Goal: Task Accomplishment & Management: Manage account settings

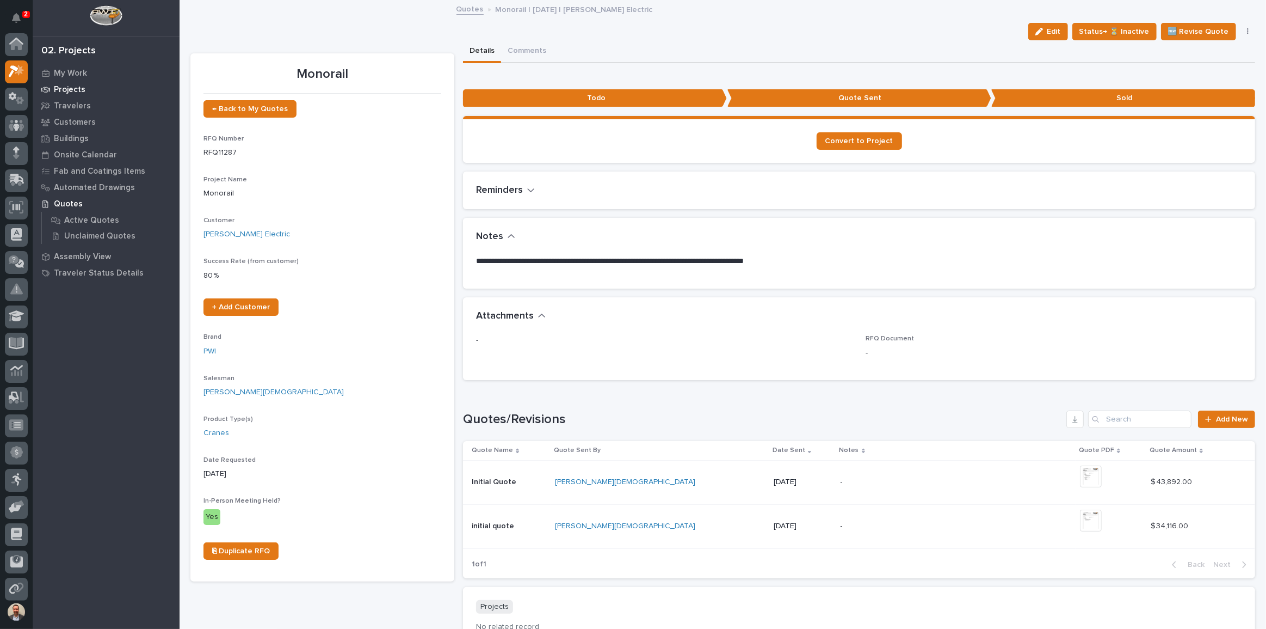
scroll to position [27, 0]
click at [81, 66] on div "My Work" at bounding box center [105, 72] width 141 height 15
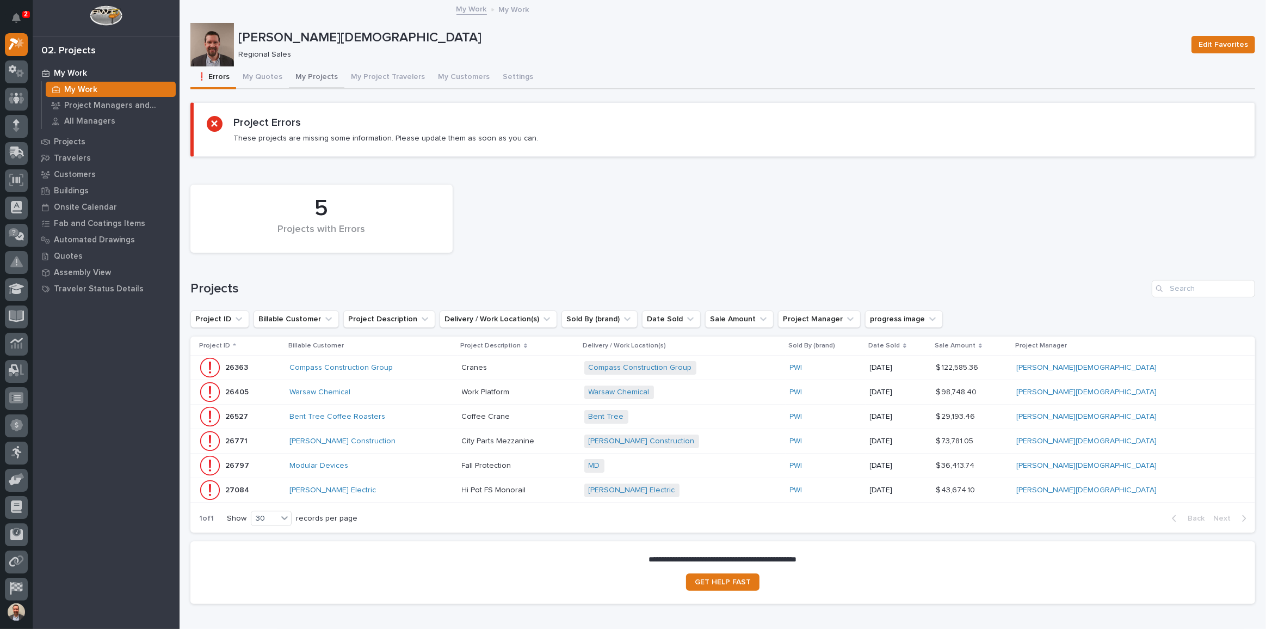
click at [261, 76] on button "My Quotes" at bounding box center [262, 77] width 53 height 23
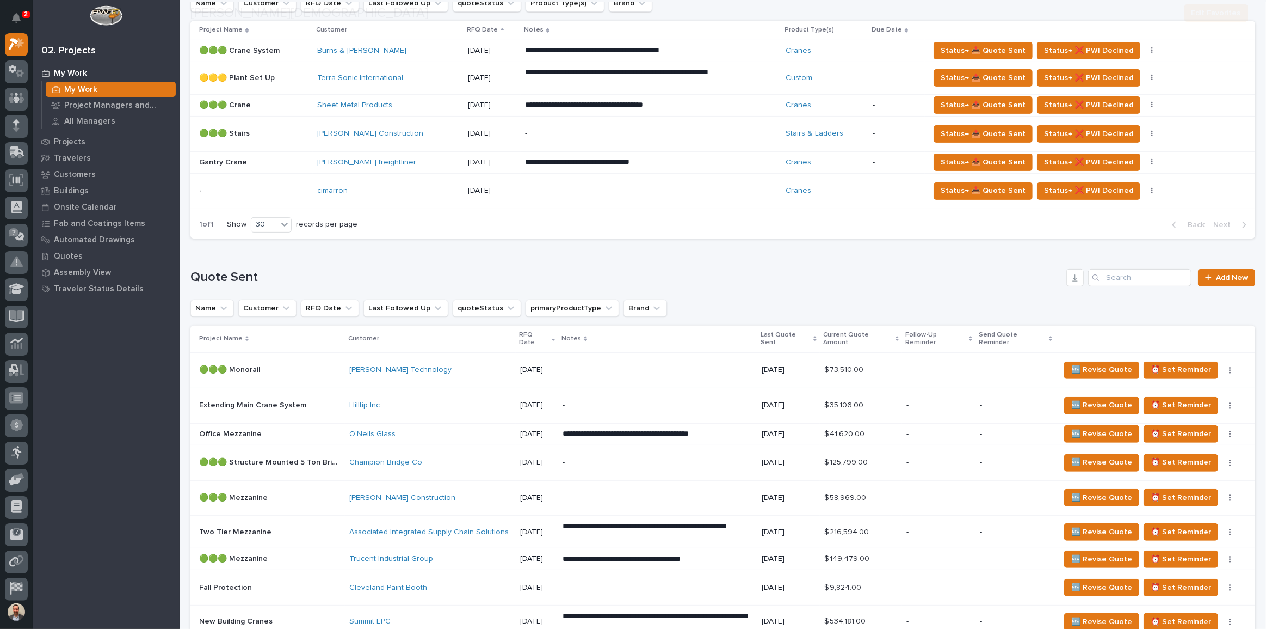
scroll to position [346, 0]
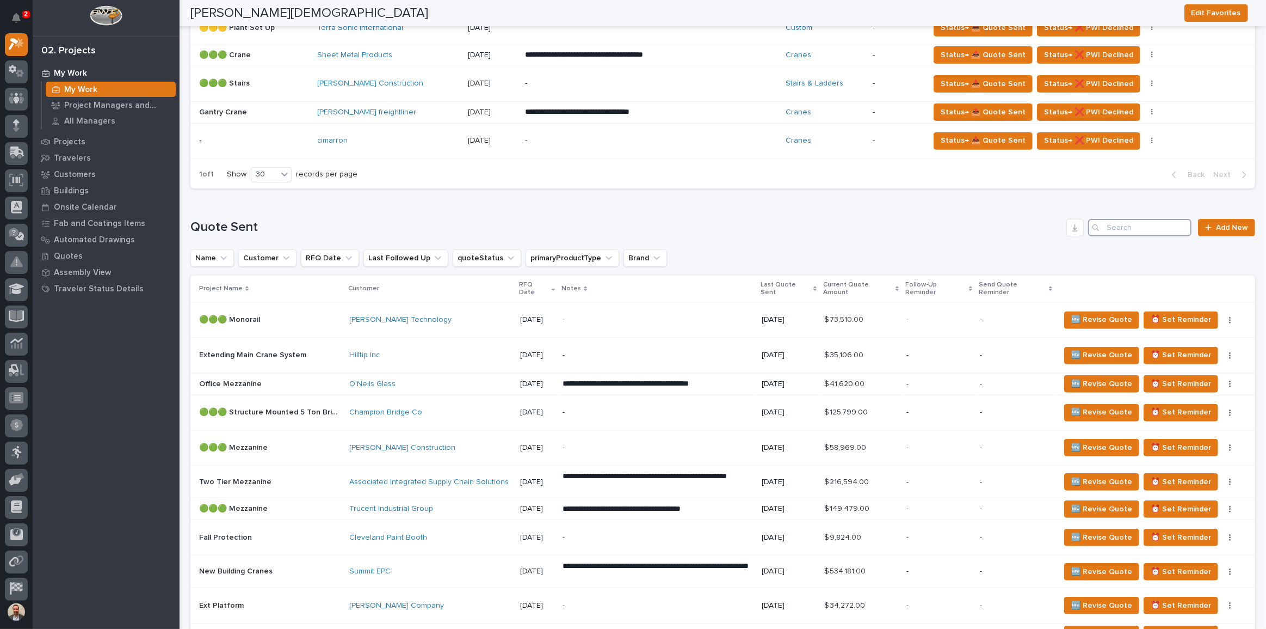
click at [1118, 225] on input "Search" at bounding box center [1139, 227] width 103 height 17
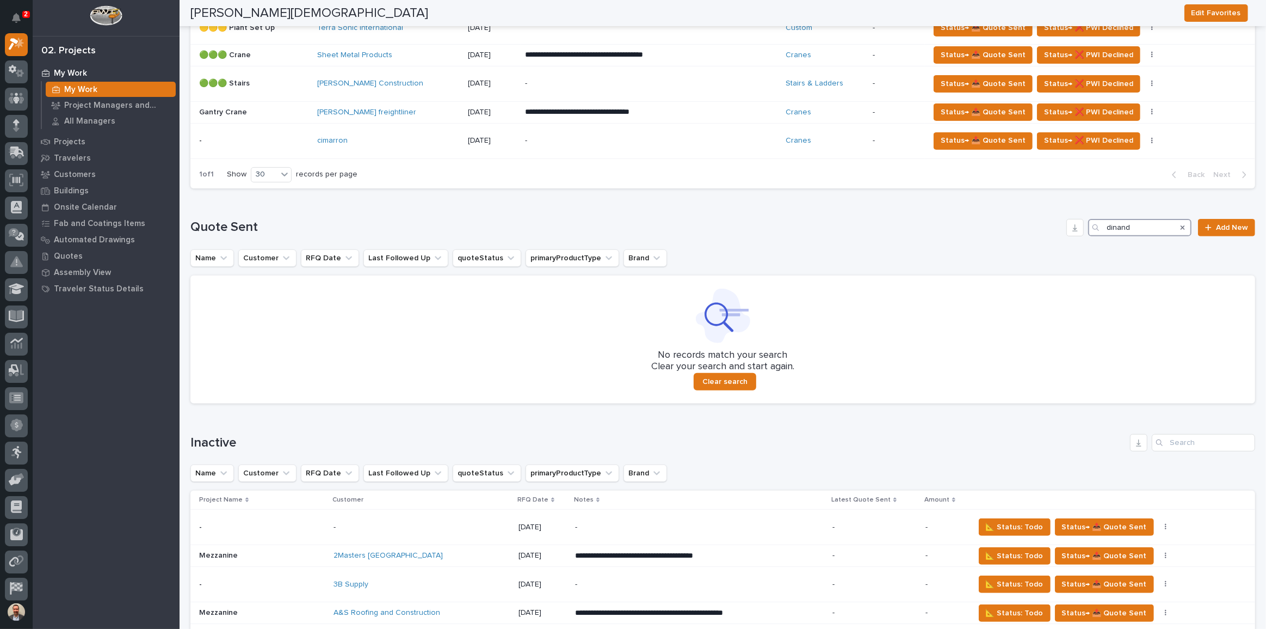
type input "dinand"
click at [1181, 224] on div "Search" at bounding box center [1182, 227] width 17 height 17
click at [1181, 225] on icon "Search" at bounding box center [1183, 227] width 4 height 4
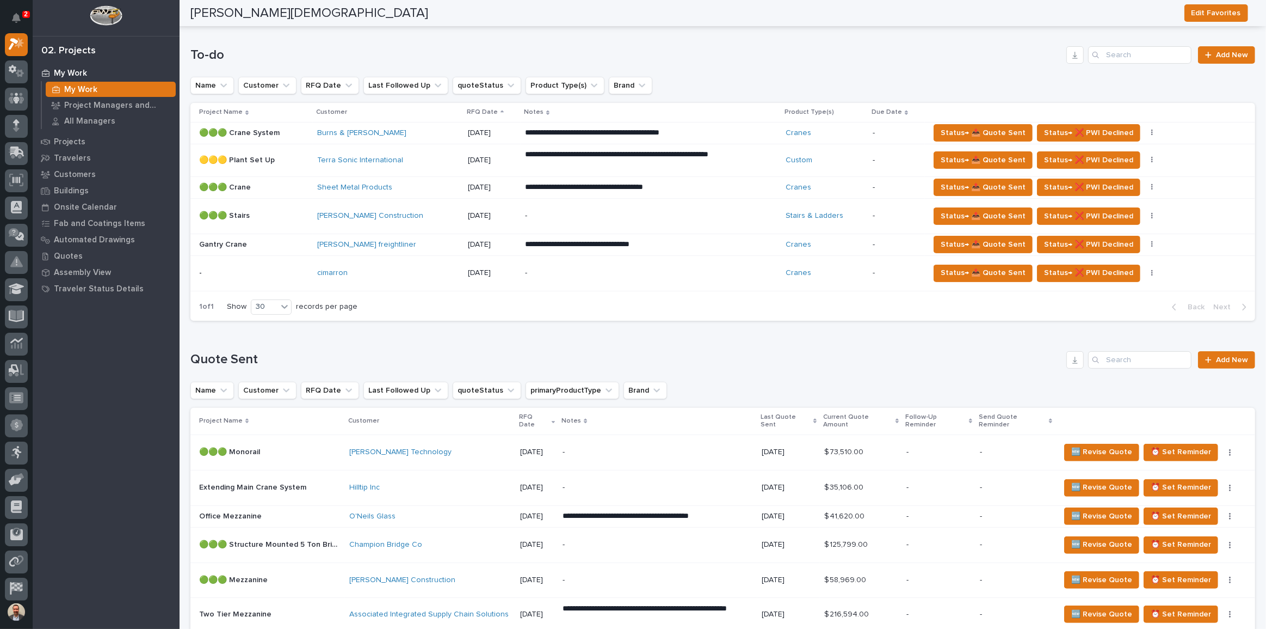
scroll to position [198, 0]
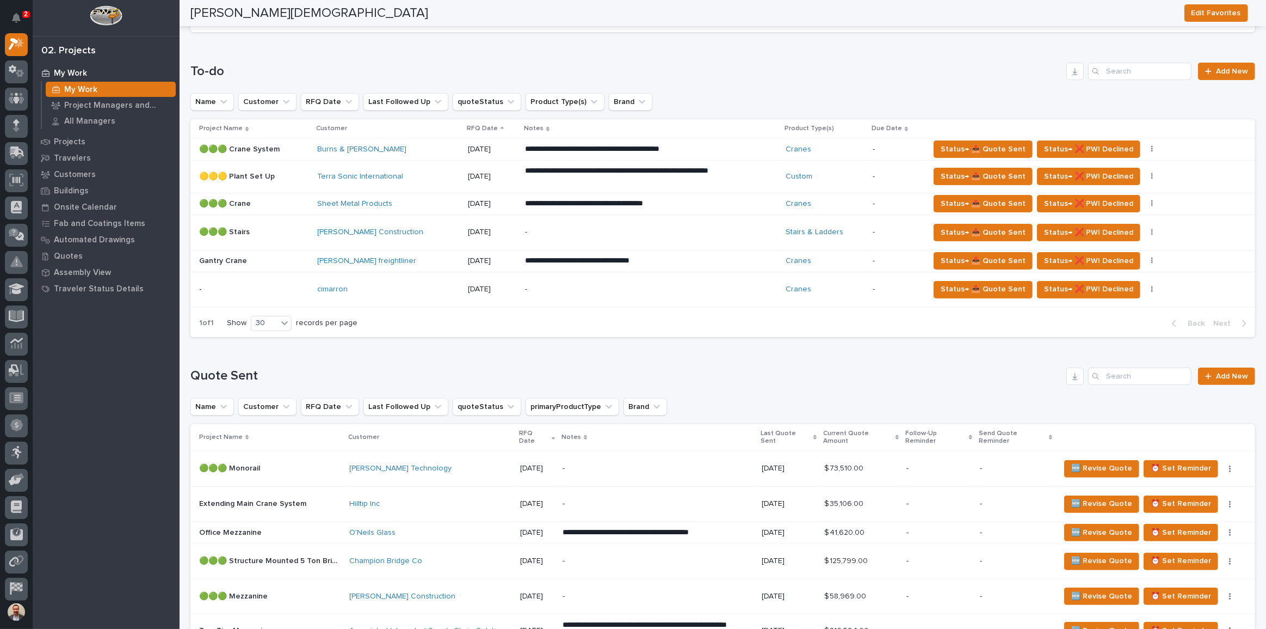
click at [686, 294] on div "-" at bounding box center [620, 289] width 190 height 24
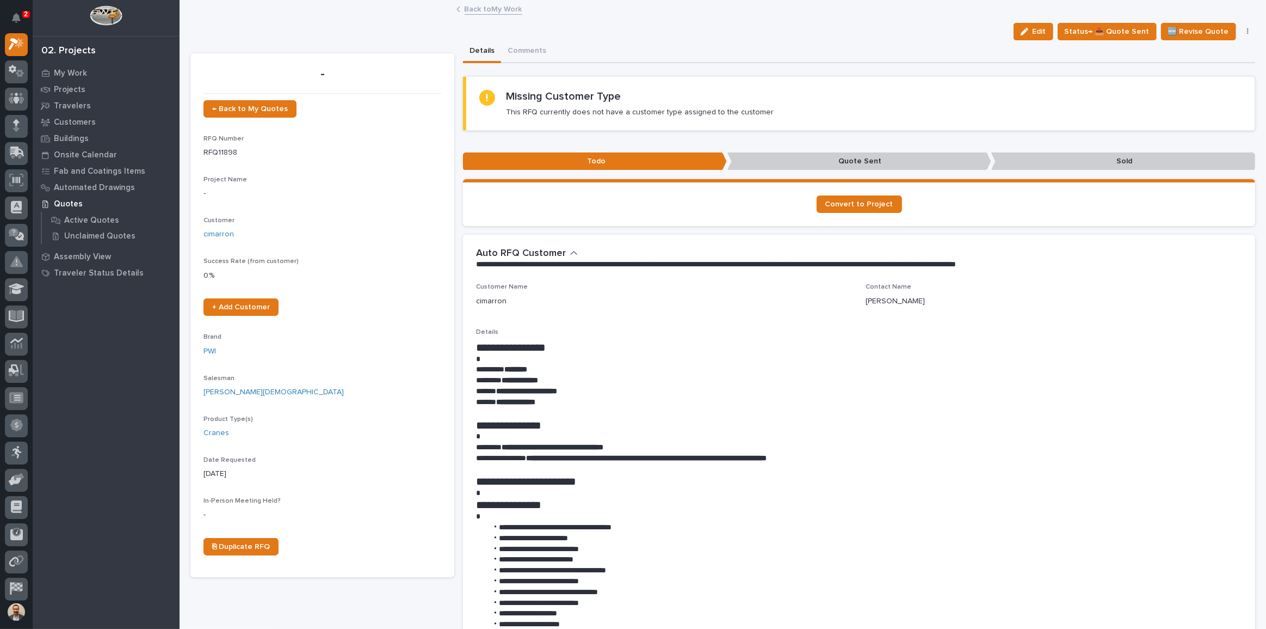
scroll to position [49, 0]
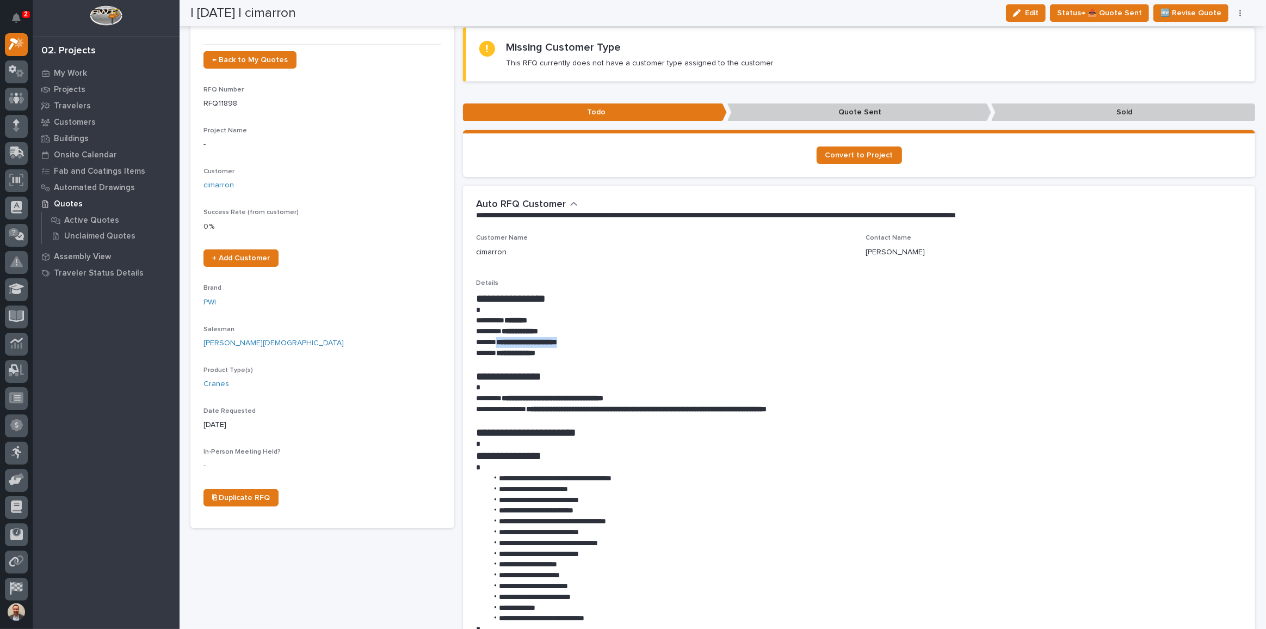
drag, startPoint x: 496, startPoint y: 340, endPoint x: 577, endPoint y: 342, distance: 81.7
click at [577, 342] on p "**********" at bounding box center [856, 342] width 761 height 11
drag, startPoint x: 566, startPoint y: 342, endPoint x: 632, endPoint y: 295, distance: 80.3
click at [632, 295] on h1 "**********" at bounding box center [856, 298] width 761 height 13
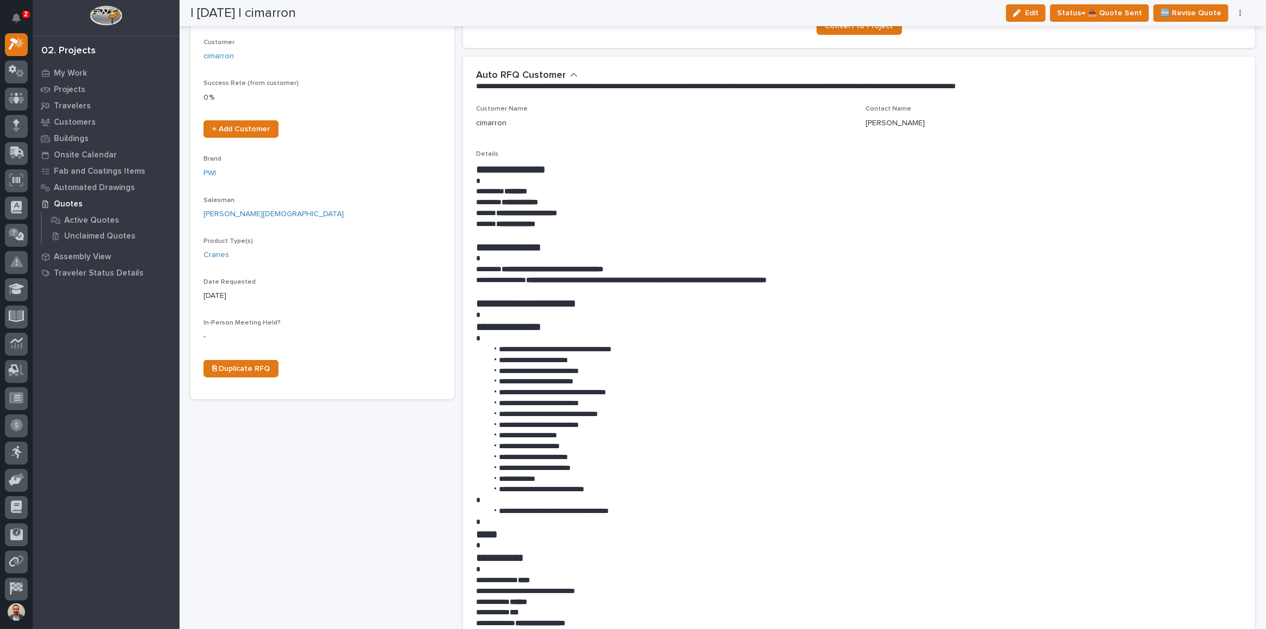
scroll to position [198, 0]
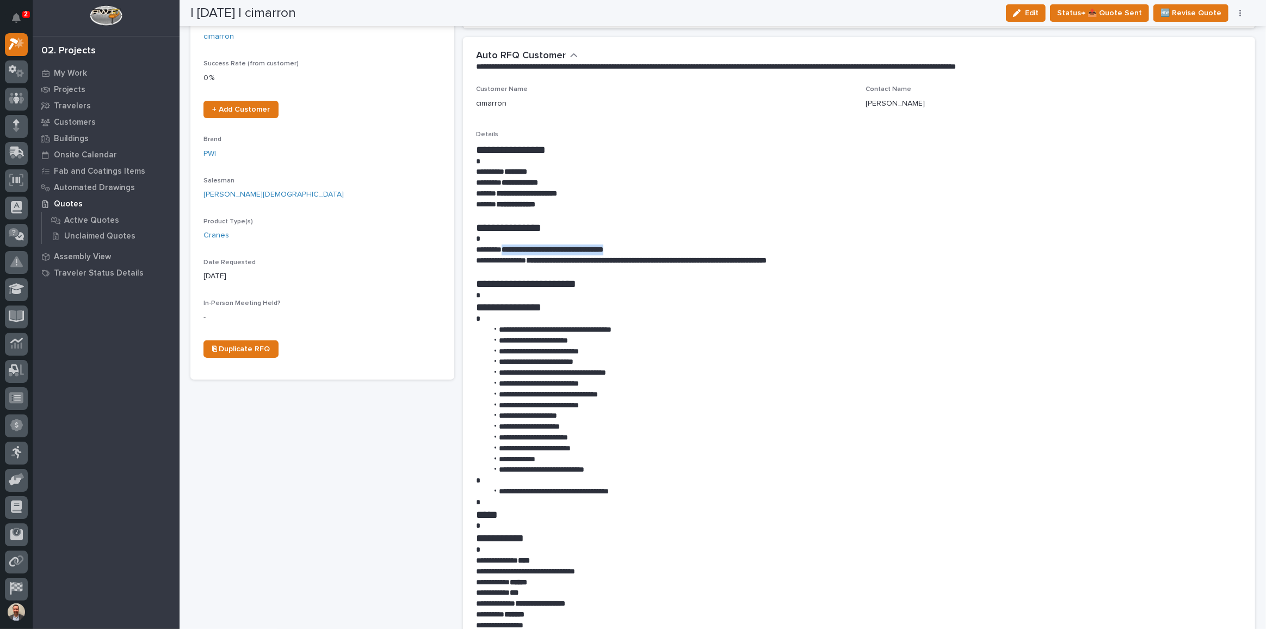
drag, startPoint x: 505, startPoint y: 249, endPoint x: 642, endPoint y: 248, distance: 136.6
click at [642, 248] on p "**********" at bounding box center [856, 249] width 761 height 11
copy strong "**********"
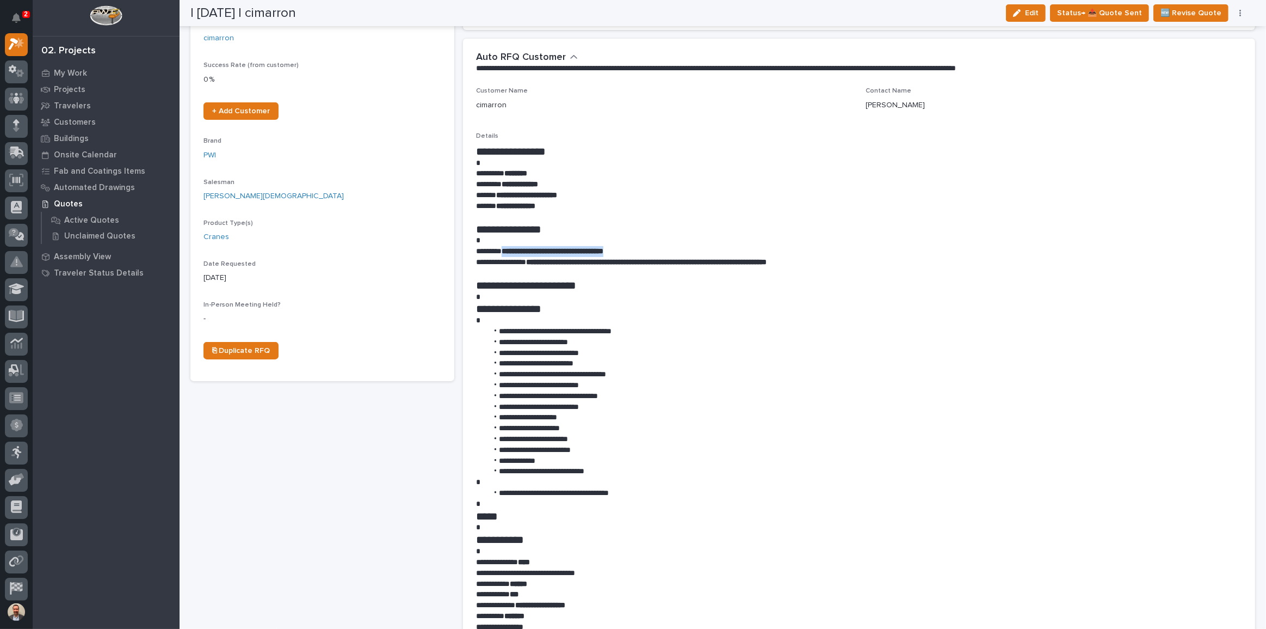
scroll to position [98, 0]
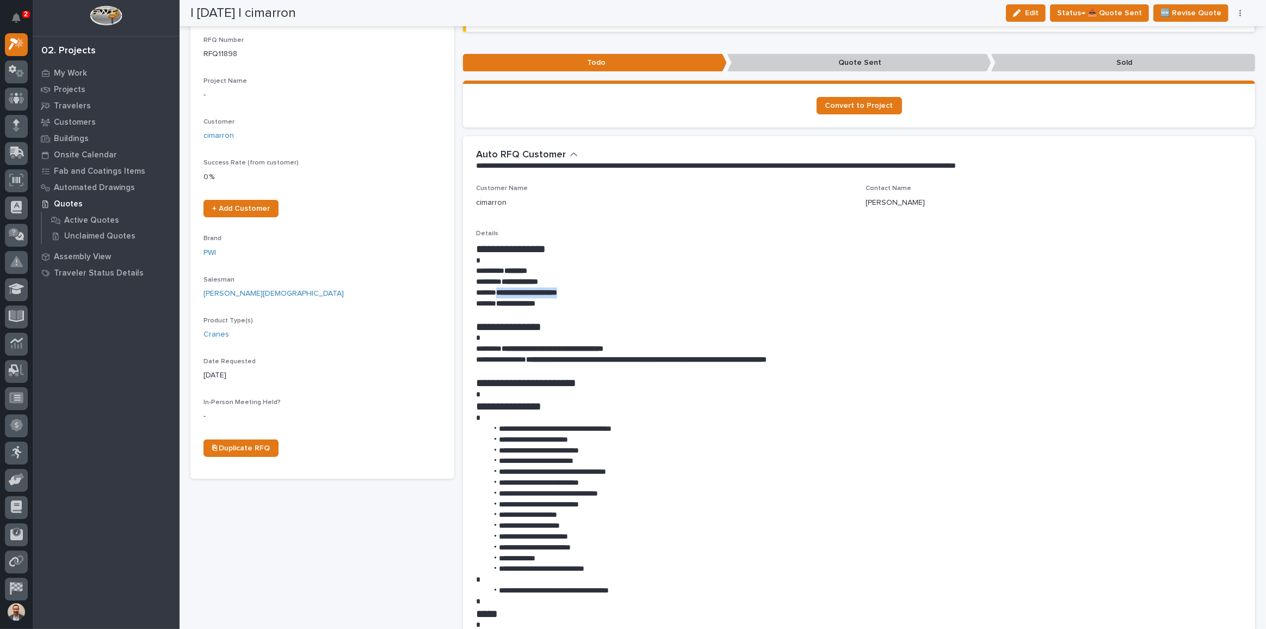
drag, startPoint x: 495, startPoint y: 291, endPoint x: 578, endPoint y: 291, distance: 83.3
click at [578, 291] on p "**********" at bounding box center [856, 292] width 761 height 11
copy strong "**********"
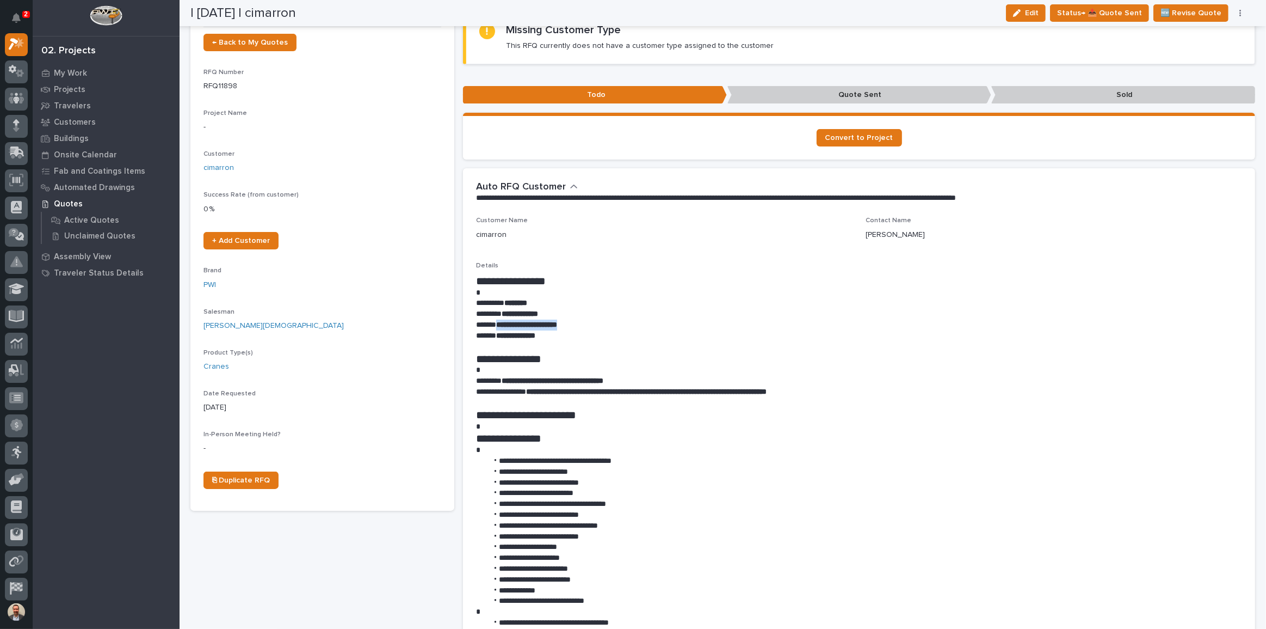
scroll to position [0, 0]
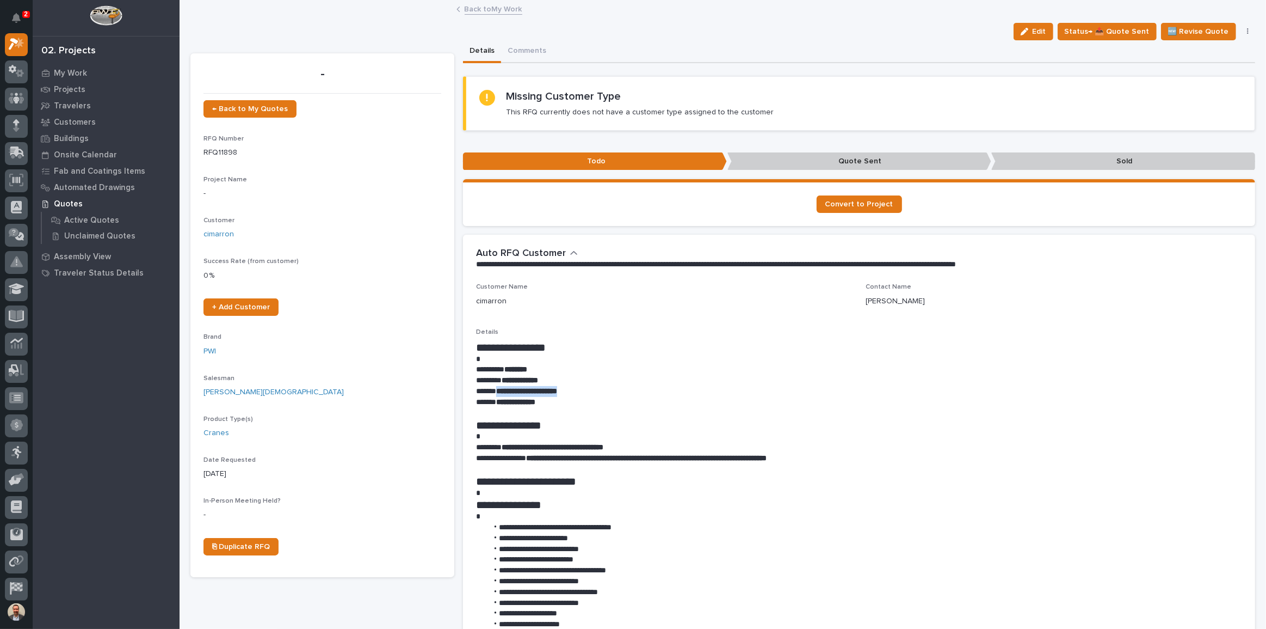
drag, startPoint x: 1033, startPoint y: 26, endPoint x: 980, endPoint y: 91, distance: 83.9
click at [1033, 27] on button "Edit" at bounding box center [1034, 31] width 40 height 17
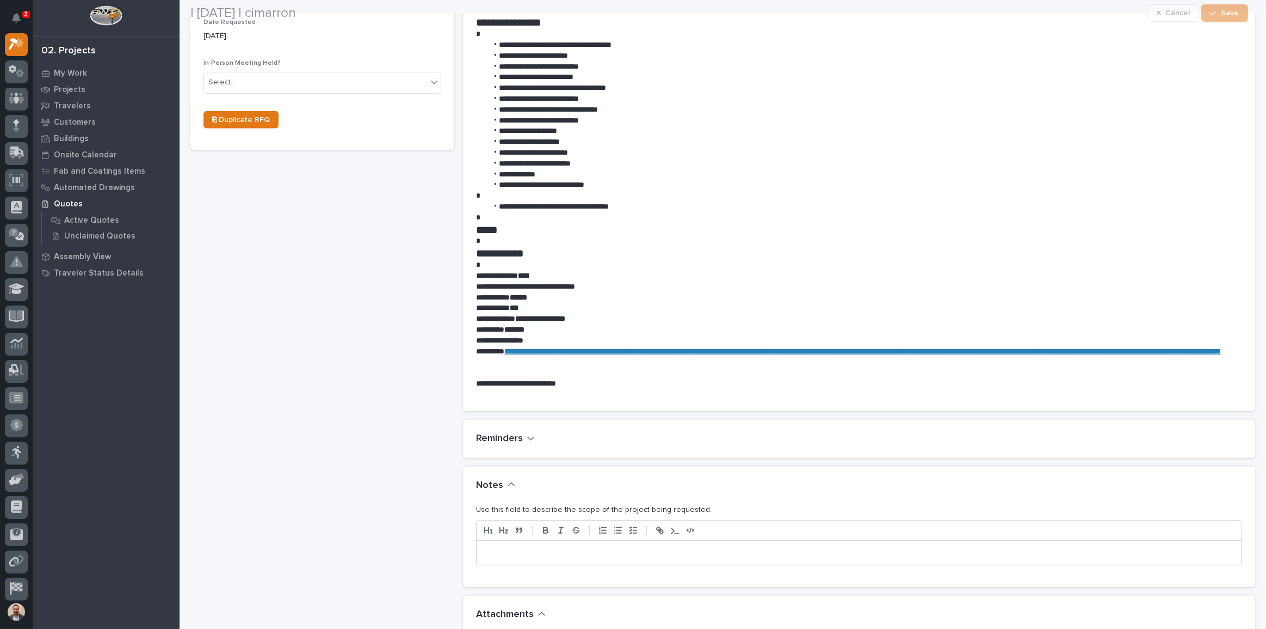
scroll to position [495, 0]
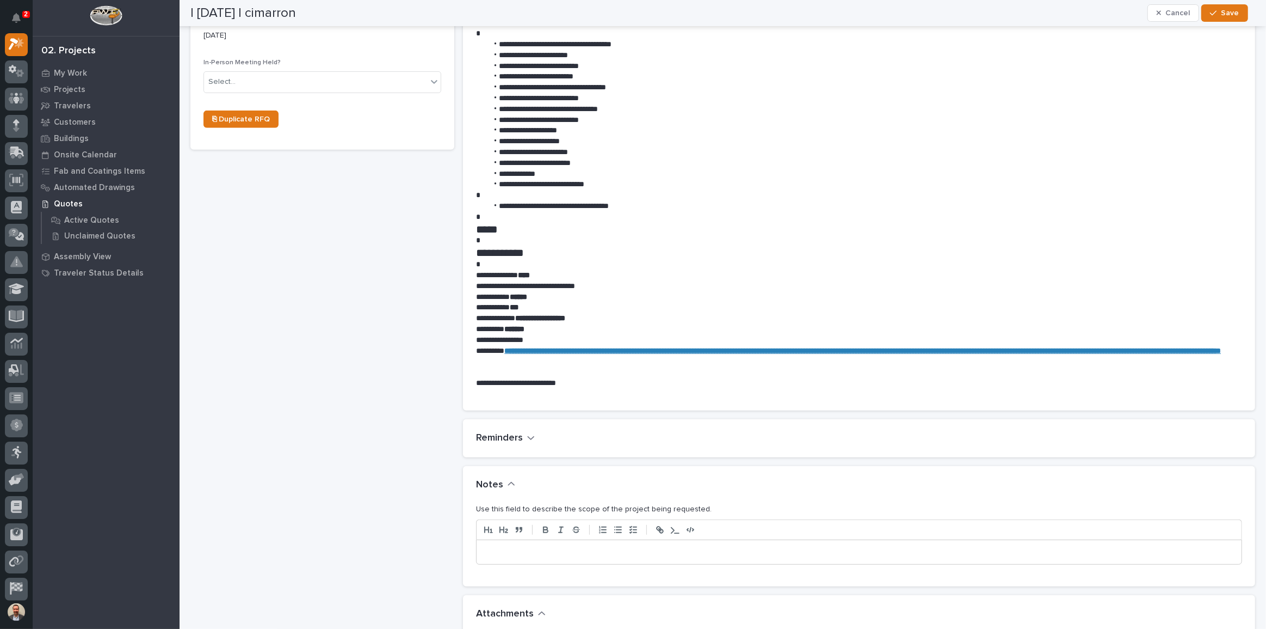
click at [632, 556] on p at bounding box center [859, 551] width 749 height 11
click at [520, 554] on p "**********" at bounding box center [856, 551] width 743 height 11
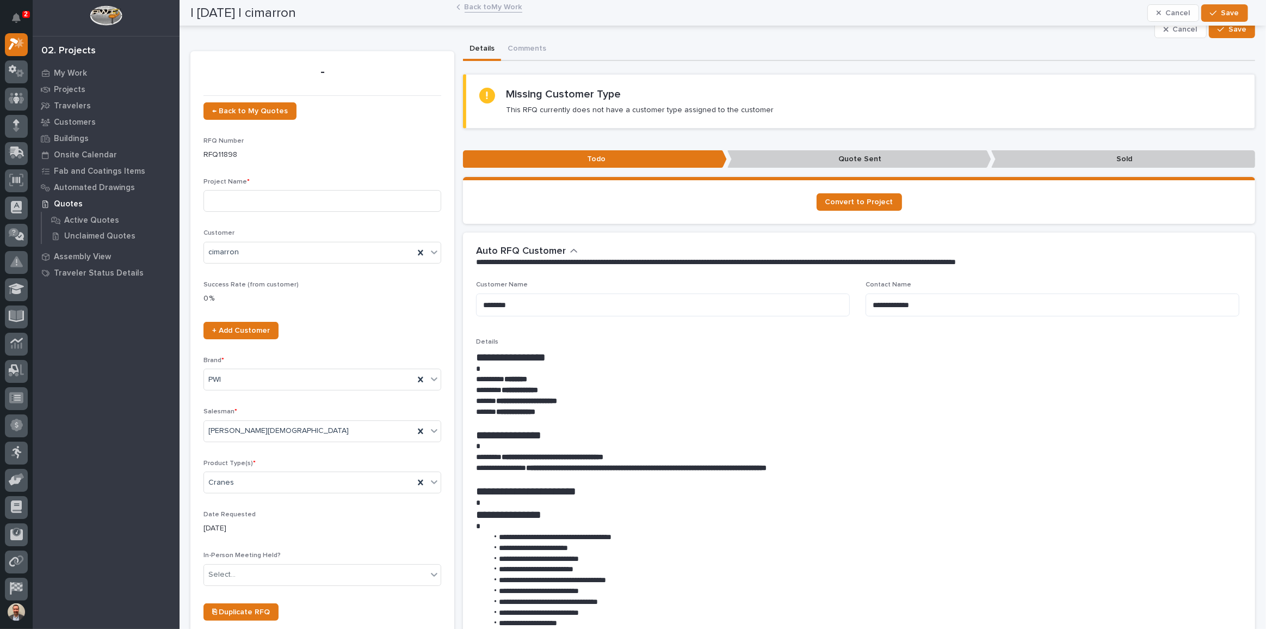
scroll to position [0, 0]
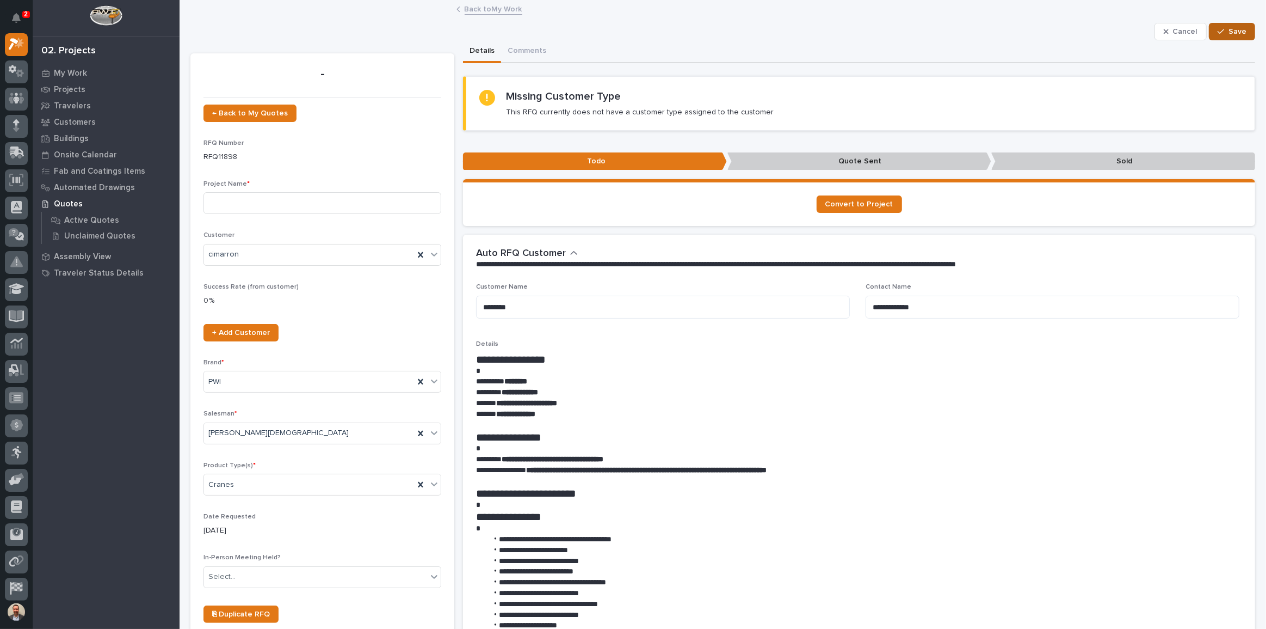
click at [1230, 31] on span "Save" at bounding box center [1238, 32] width 18 height 10
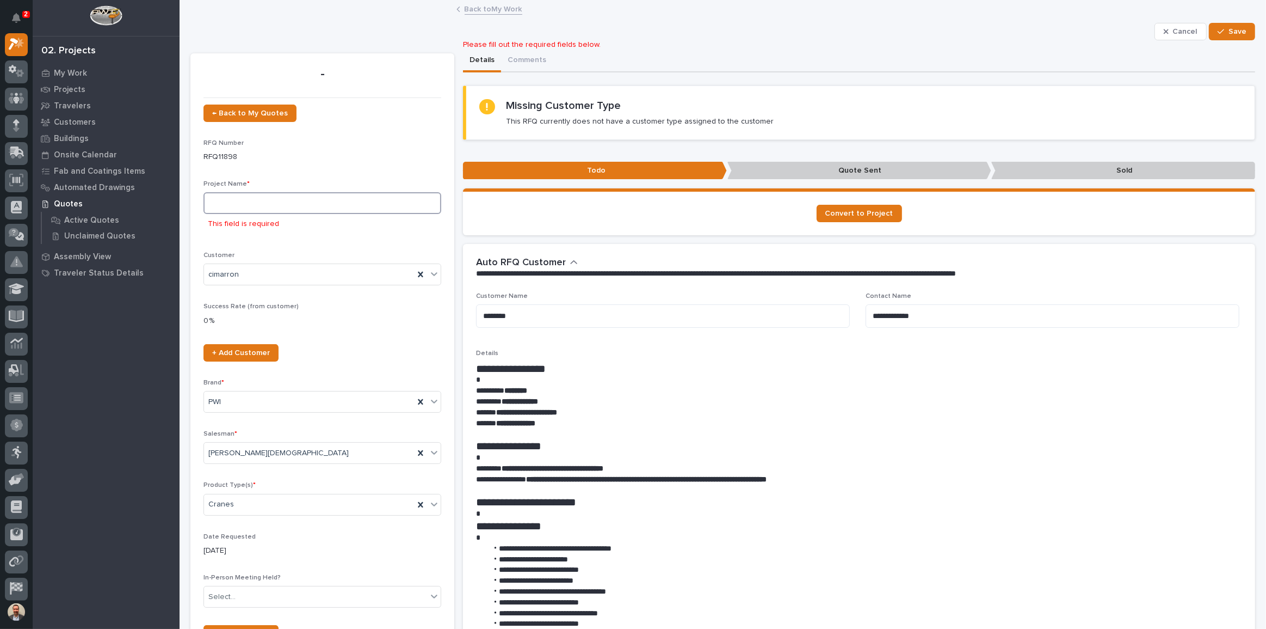
click at [346, 206] on input at bounding box center [323, 203] width 238 height 22
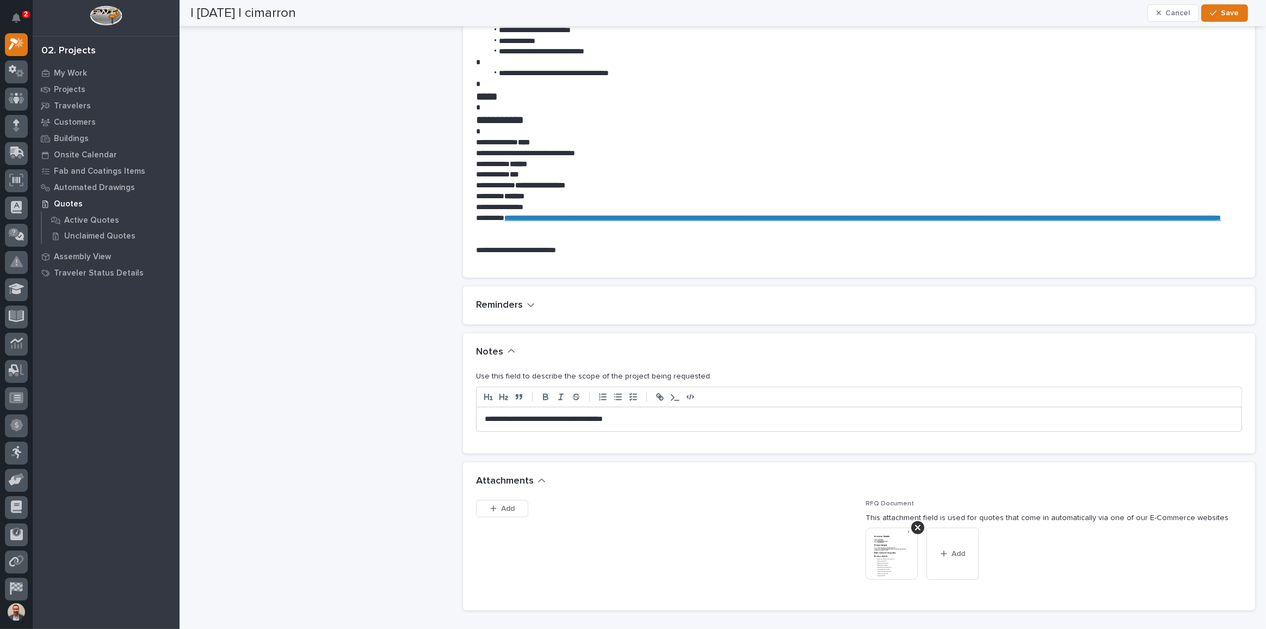
scroll to position [396, 0]
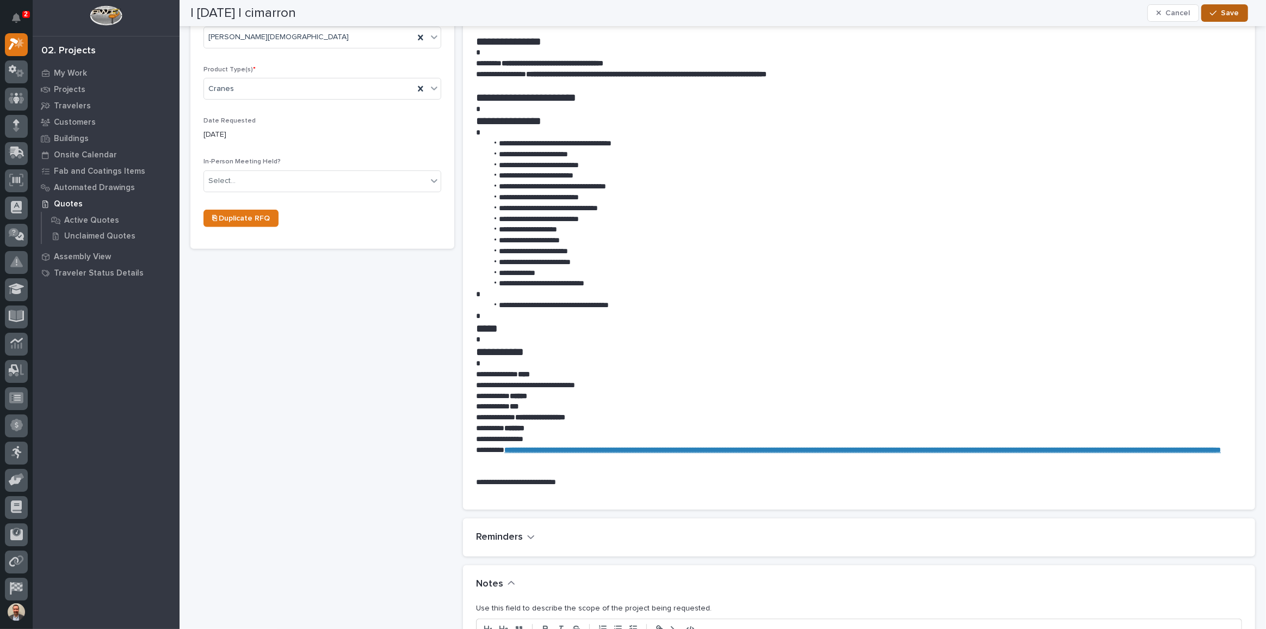
type input "FS 2 Ton Crane"
click at [1231, 20] on button "Save" at bounding box center [1225, 12] width 46 height 17
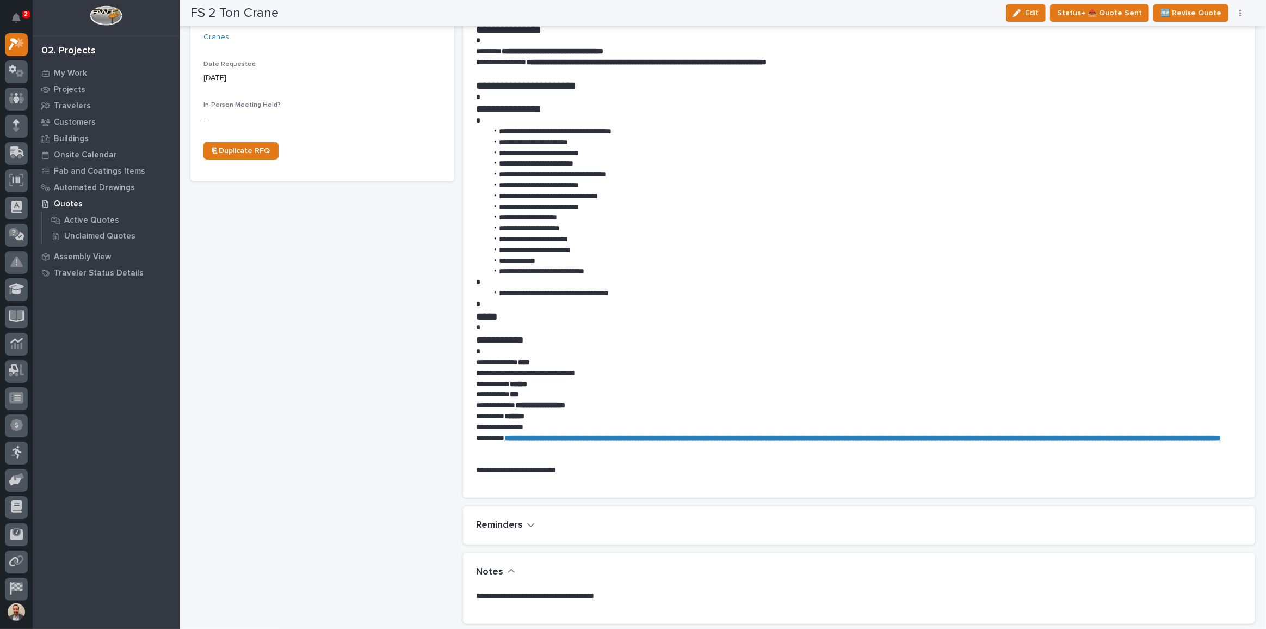
scroll to position [354, 0]
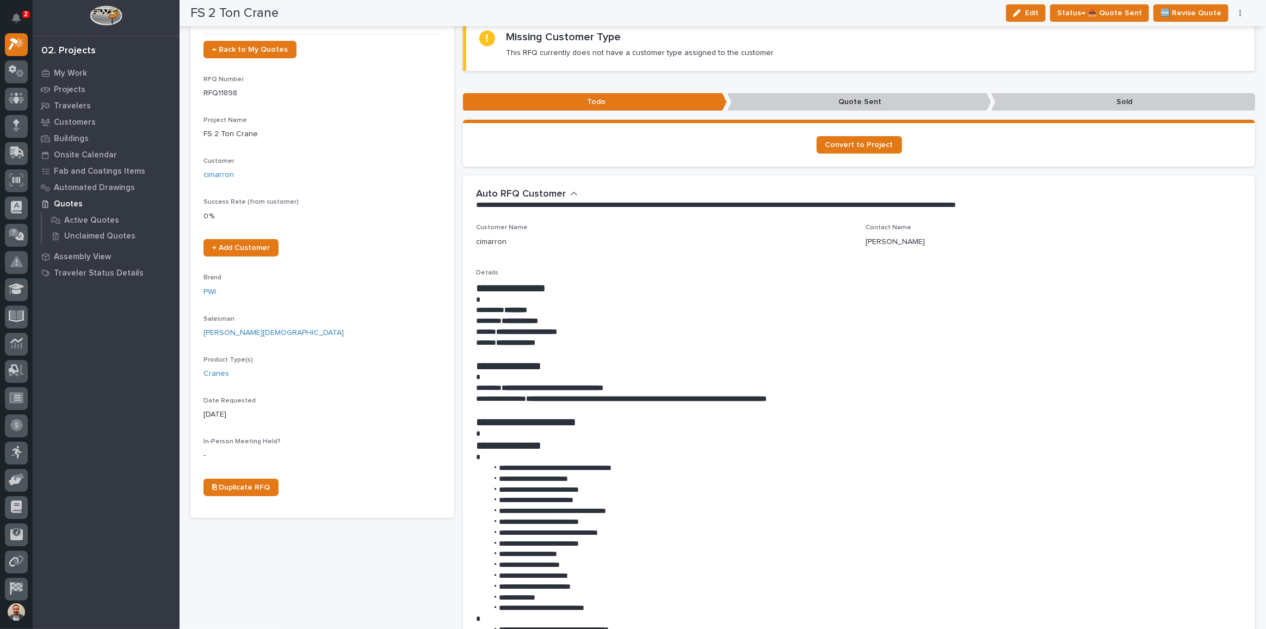
scroll to position [57, 0]
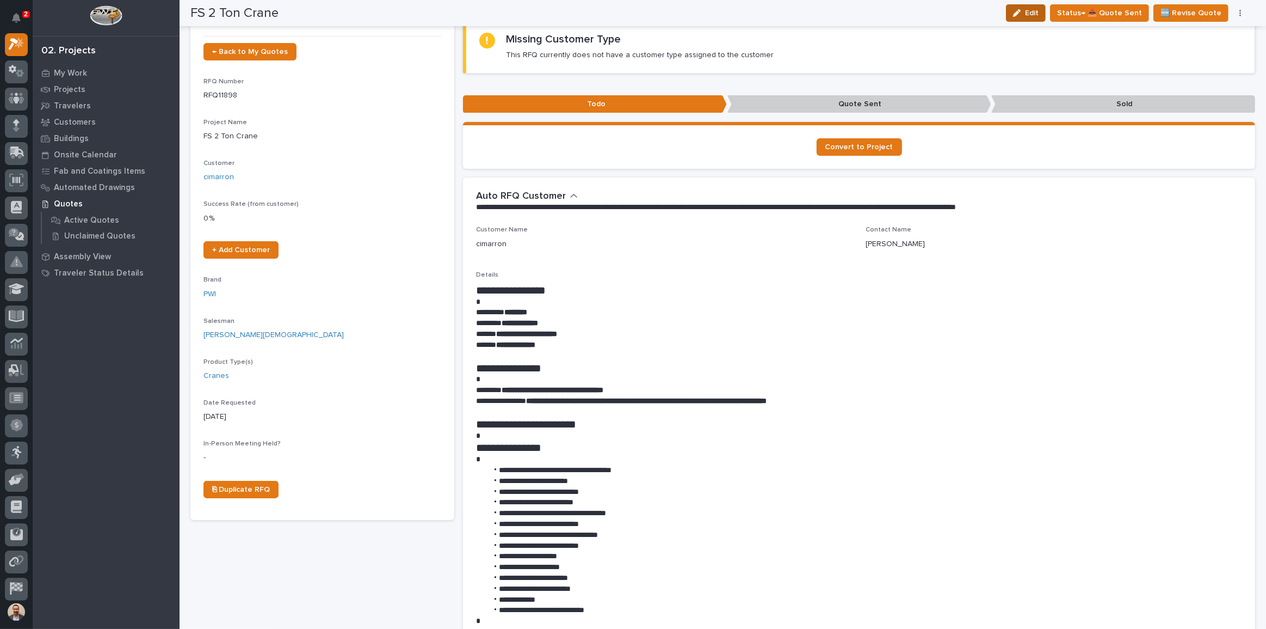
click at [1021, 16] on icon "button" at bounding box center [1017, 13] width 8 height 8
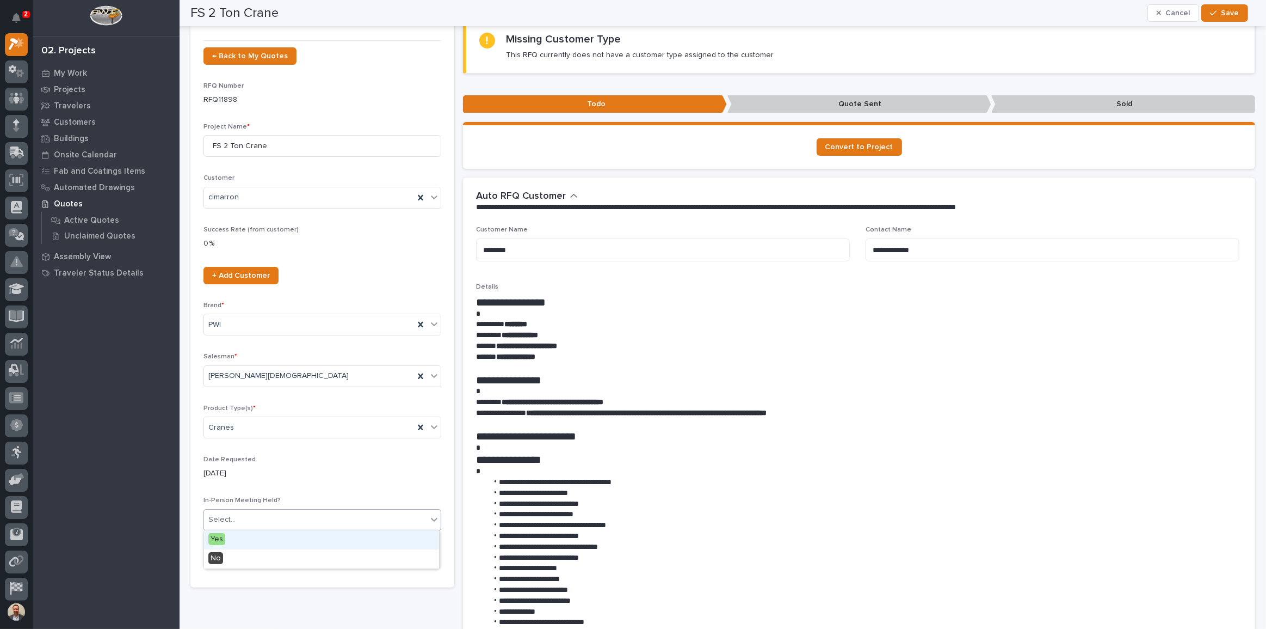
click at [369, 523] on div "Select..." at bounding box center [315, 519] width 223 height 18
click at [303, 556] on div "No" at bounding box center [321, 558] width 235 height 19
click at [1214, 13] on icon "button" at bounding box center [1213, 13] width 7 height 8
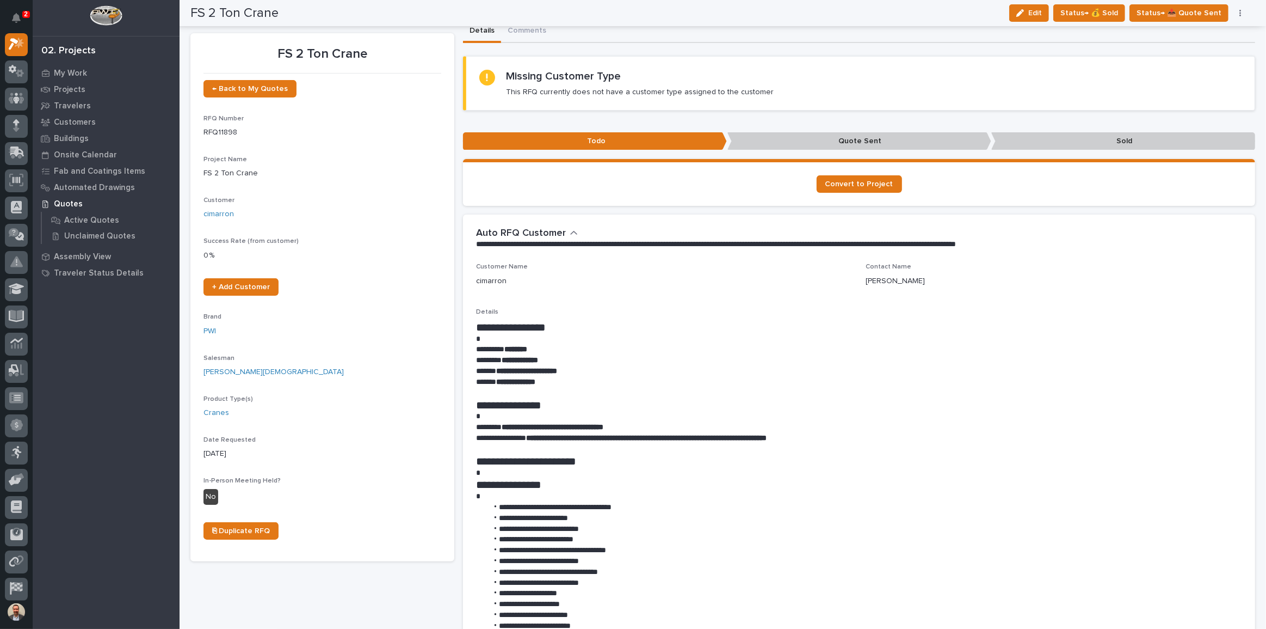
scroll to position [0, 0]
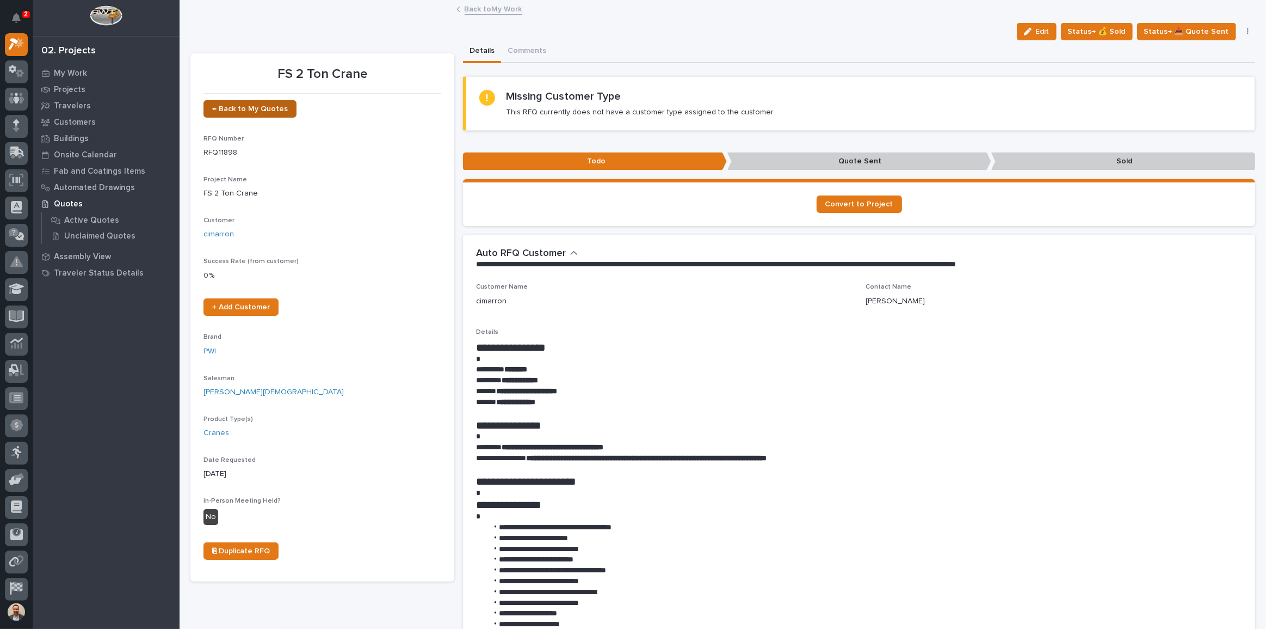
click at [248, 108] on span "← Back to My Quotes" at bounding box center [250, 109] width 76 height 8
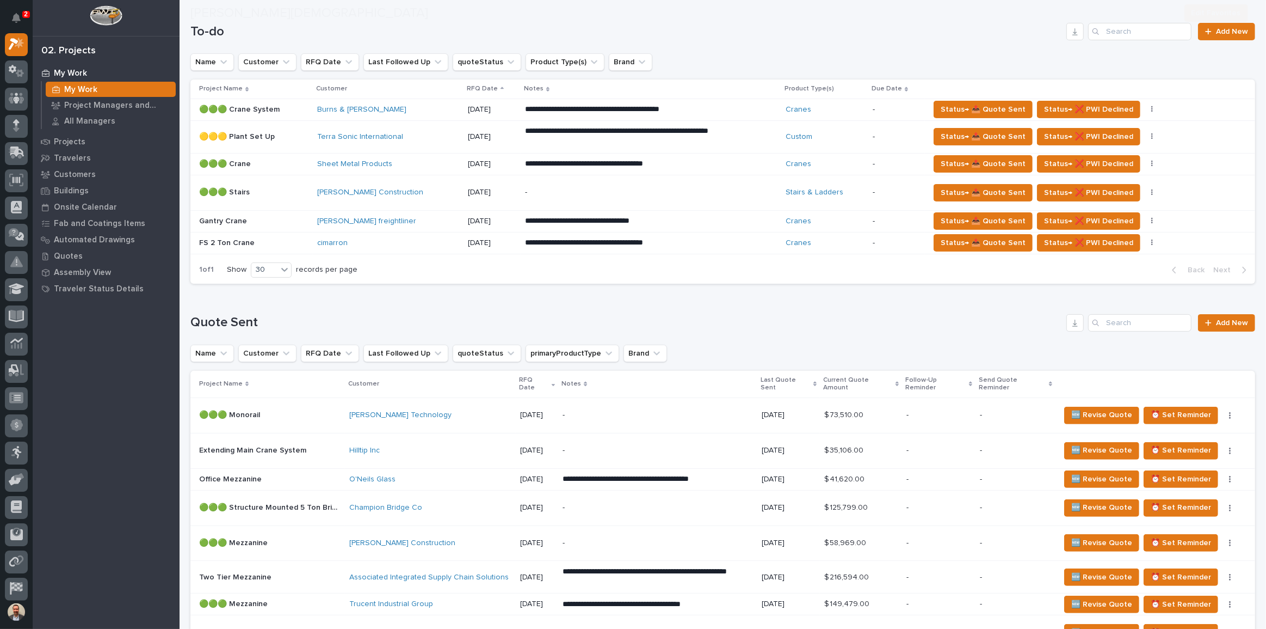
scroll to position [247, 0]
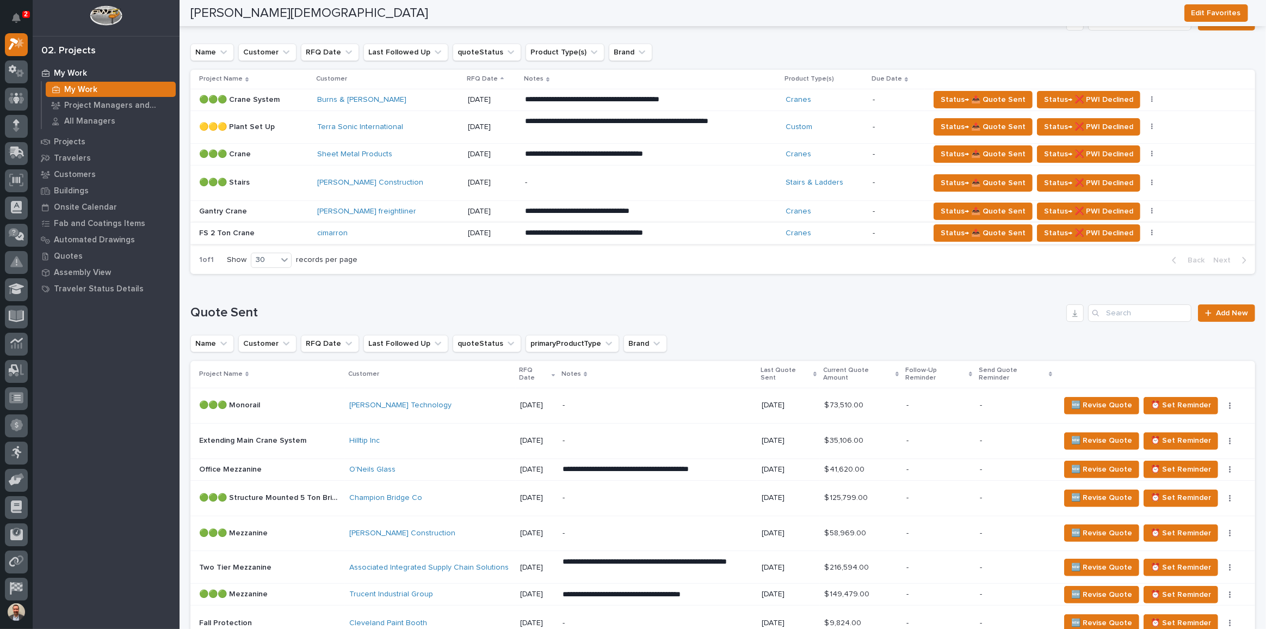
click at [1145, 233] on button "button" at bounding box center [1152, 233] width 15 height 8
click at [1107, 269] on span "🚩 Edit Flags" at bounding box center [1095, 272] width 44 height 13
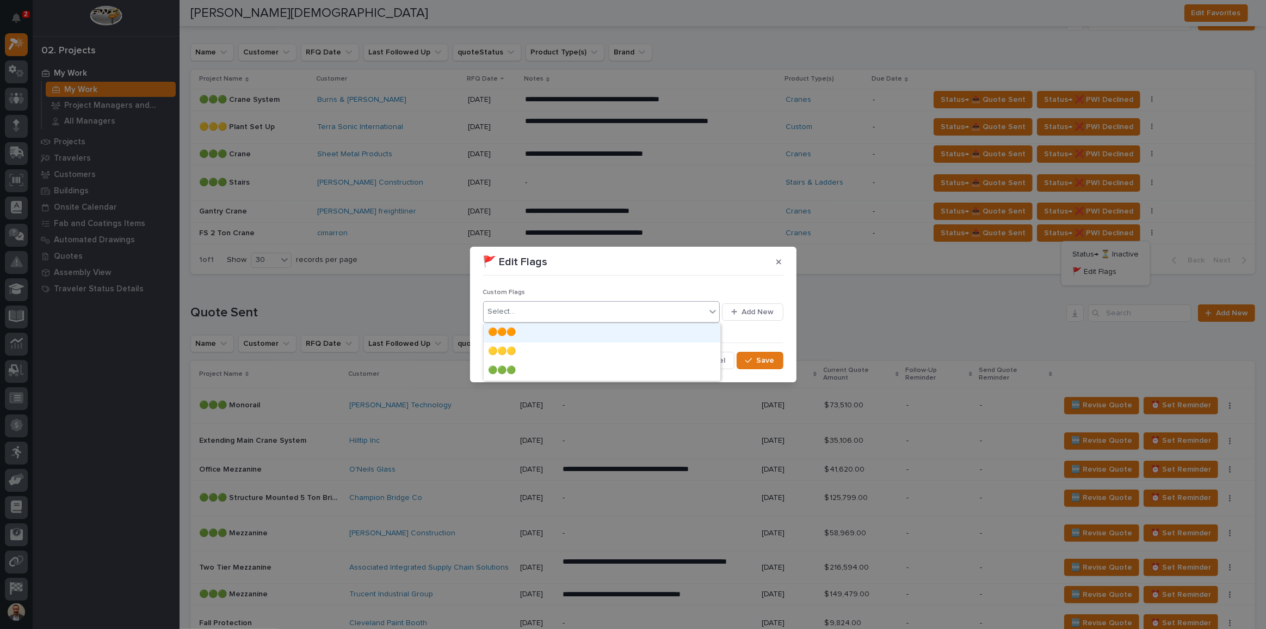
click at [717, 315] on icon at bounding box center [712, 311] width 11 height 11
click at [673, 347] on div "🟡🟡🟡" at bounding box center [602, 351] width 237 height 19
click at [716, 313] on icon at bounding box center [712, 311] width 11 height 11
click at [691, 335] on div "🟠🟠🟠" at bounding box center [602, 332] width 237 height 19
click at [769, 359] on span "Save" at bounding box center [766, 360] width 18 height 10
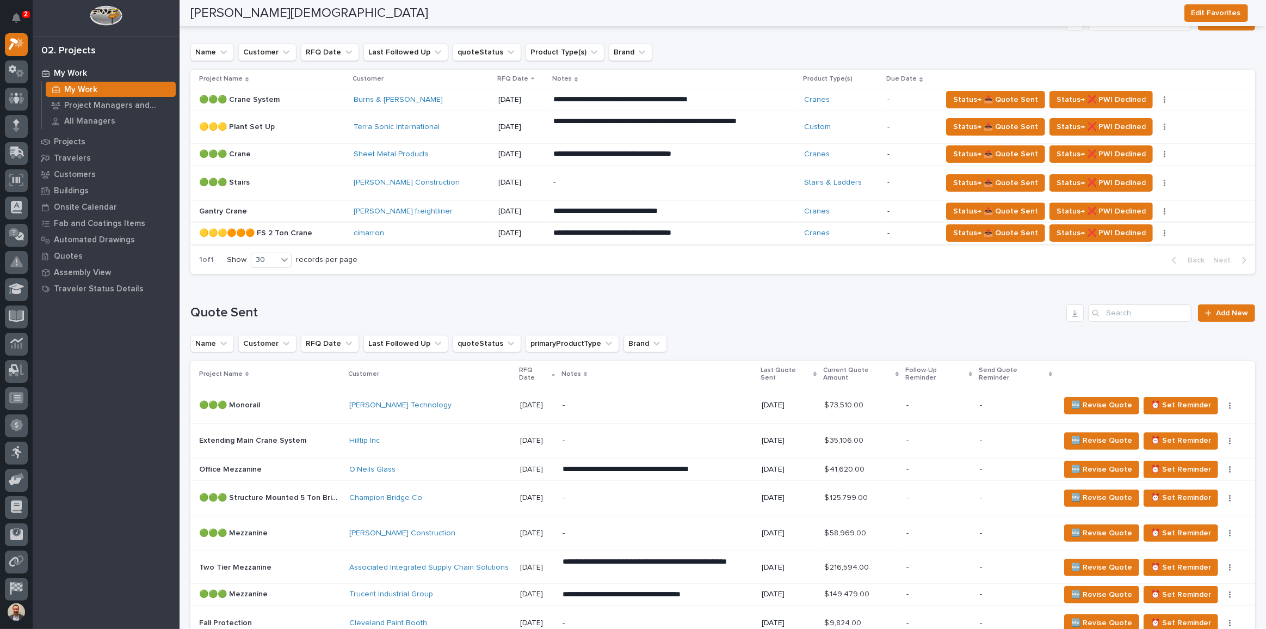
click at [1157, 231] on button "button" at bounding box center [1164, 233] width 15 height 8
click at [1121, 277] on span "🚩 Edit Flags" at bounding box center [1109, 272] width 44 height 13
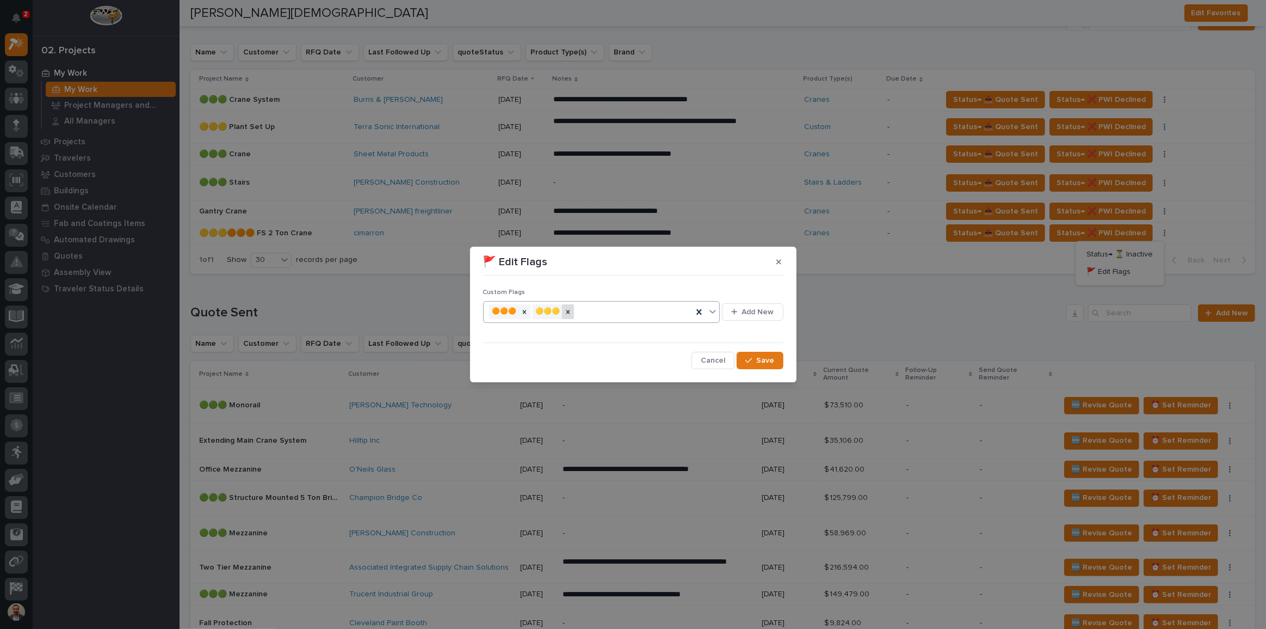
click at [574, 313] on div at bounding box center [568, 311] width 12 height 15
click at [755, 354] on button "Save" at bounding box center [760, 360] width 46 height 17
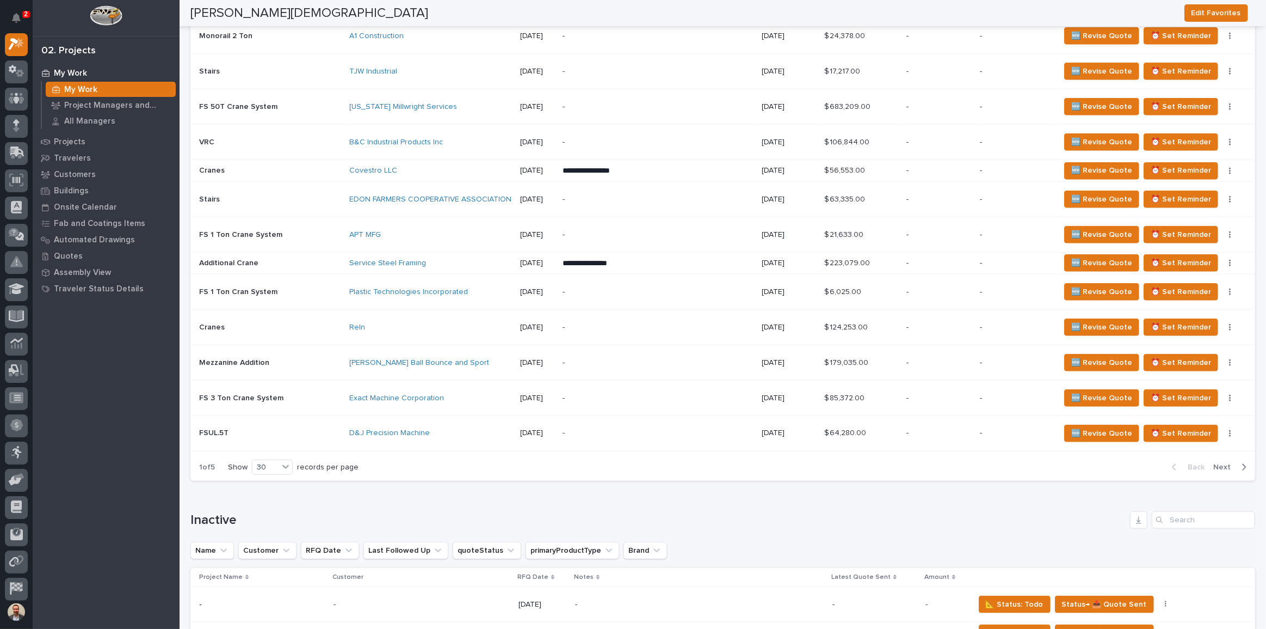
scroll to position [1434, 0]
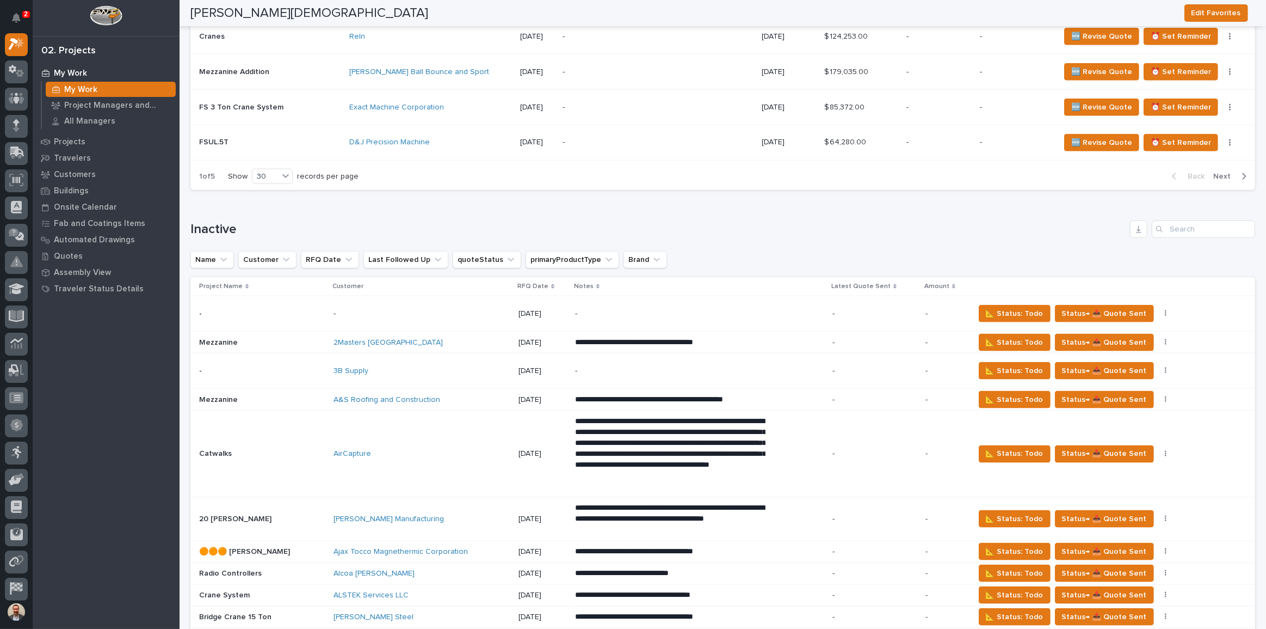
click at [712, 301] on div "-" at bounding box center [670, 313] width 190 height 24
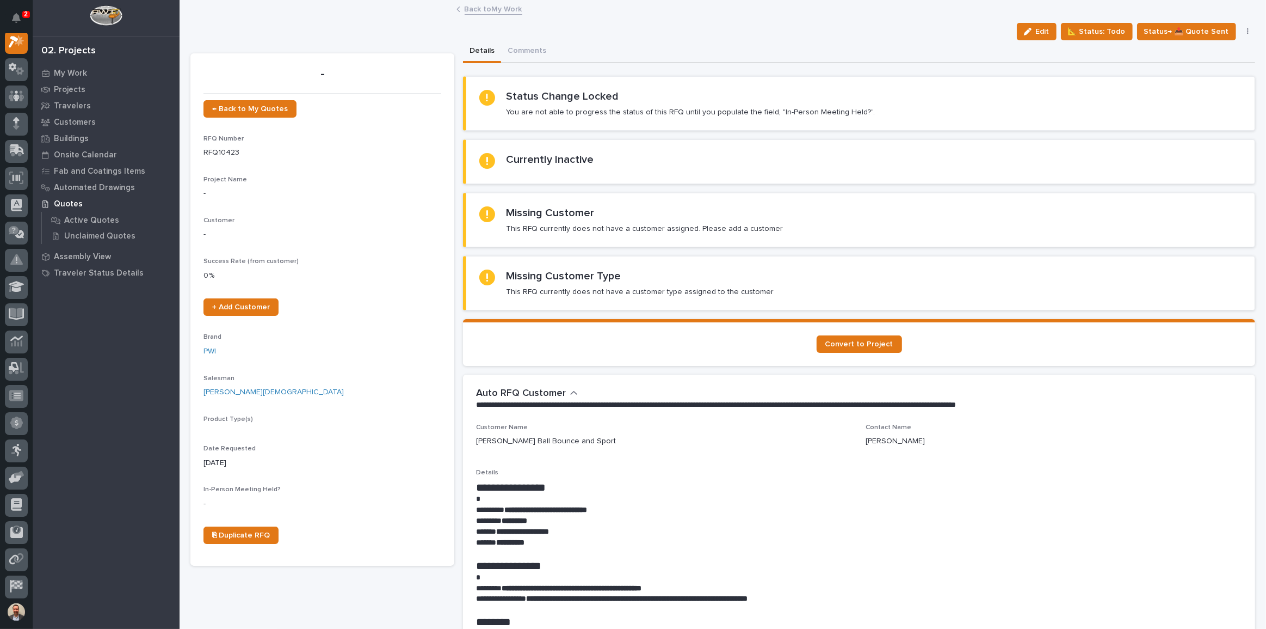
scroll to position [27, 0]
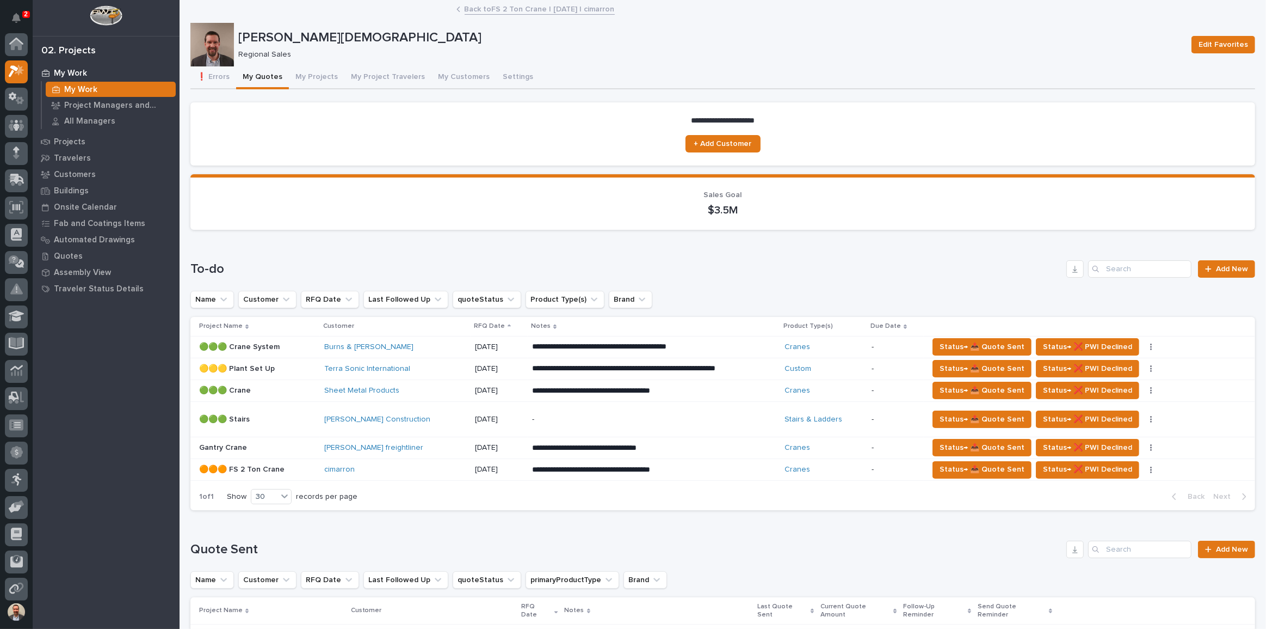
scroll to position [29, 0]
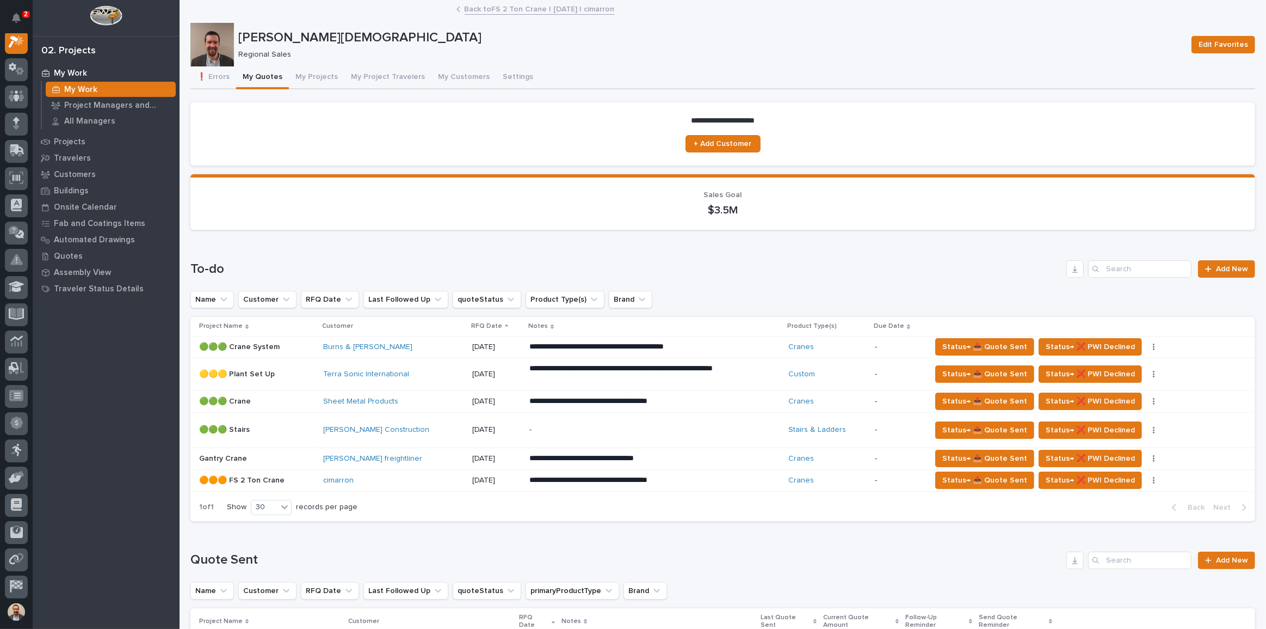
drag, startPoint x: 67, startPoint y: 85, endPoint x: 83, endPoint y: 85, distance: 15.8
click at [67, 85] on p "My Work" at bounding box center [80, 90] width 33 height 10
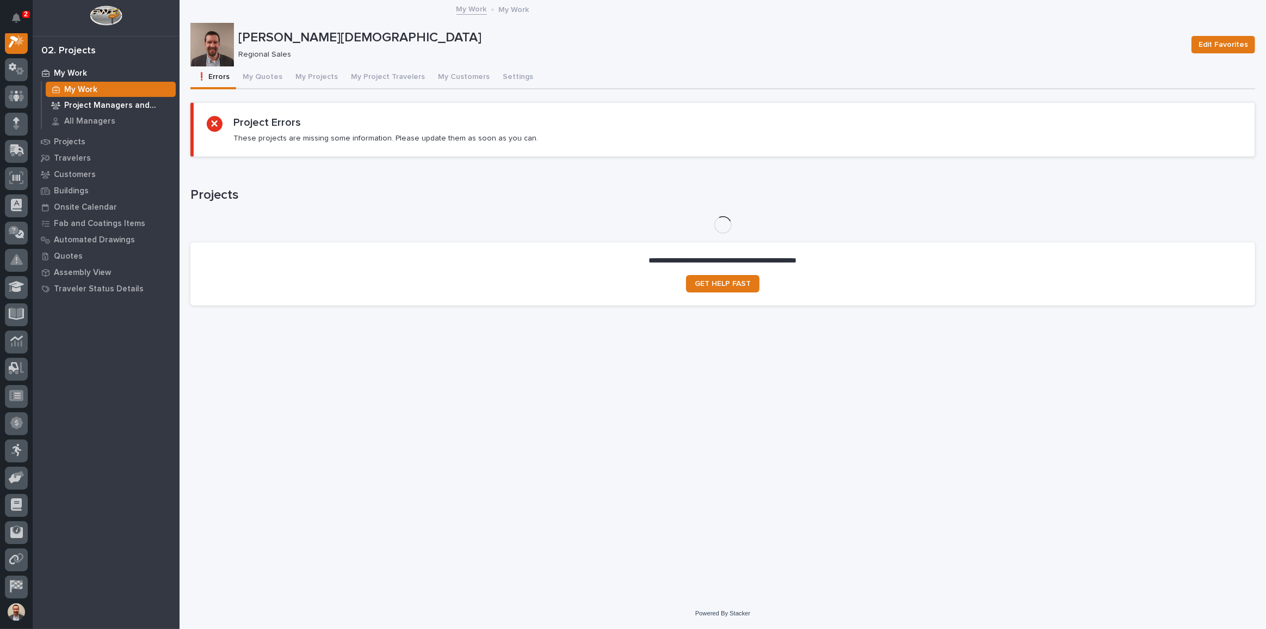
scroll to position [27, 0]
click at [312, 76] on button "My Projects" at bounding box center [317, 77] width 56 height 23
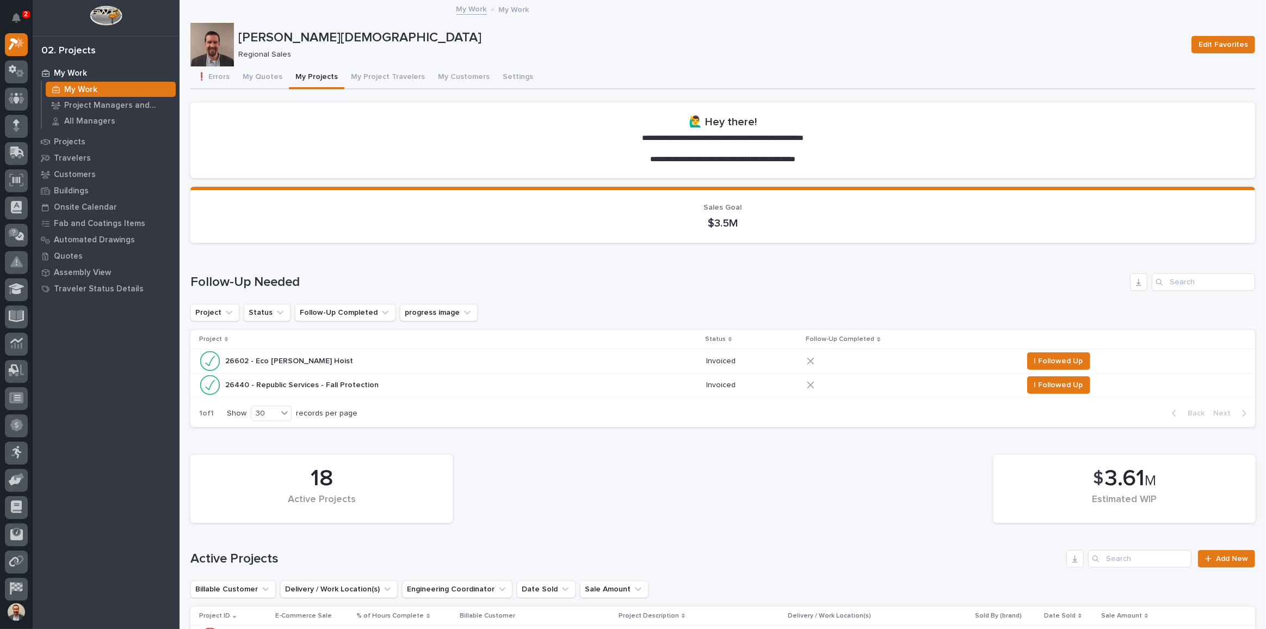
scroll to position [297, 0]
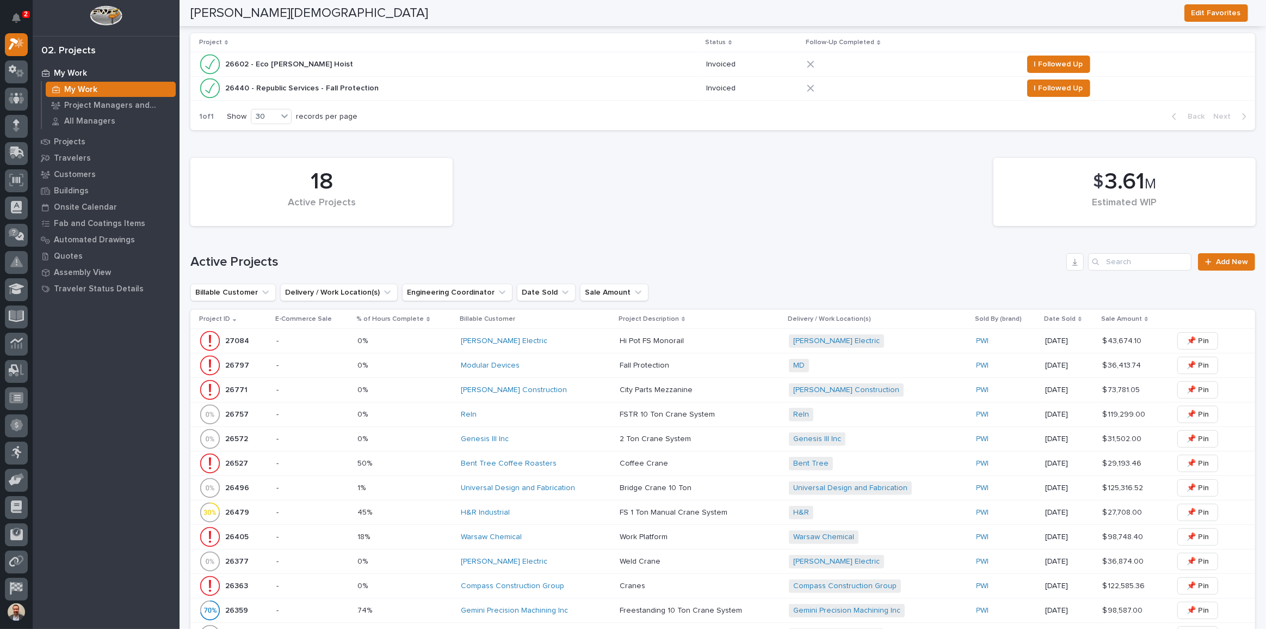
click at [568, 459] on div "Bent Tree Coffee Roasters" at bounding box center [536, 463] width 150 height 9
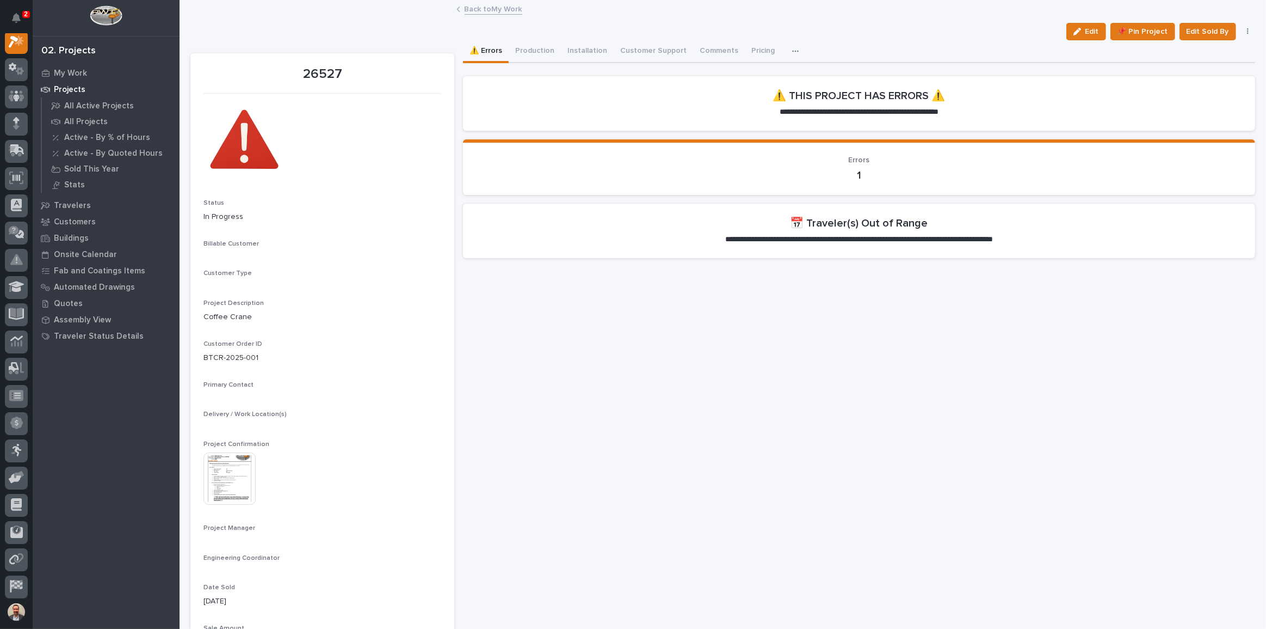
scroll to position [27, 0]
click at [546, 50] on button "Production" at bounding box center [535, 51] width 52 height 23
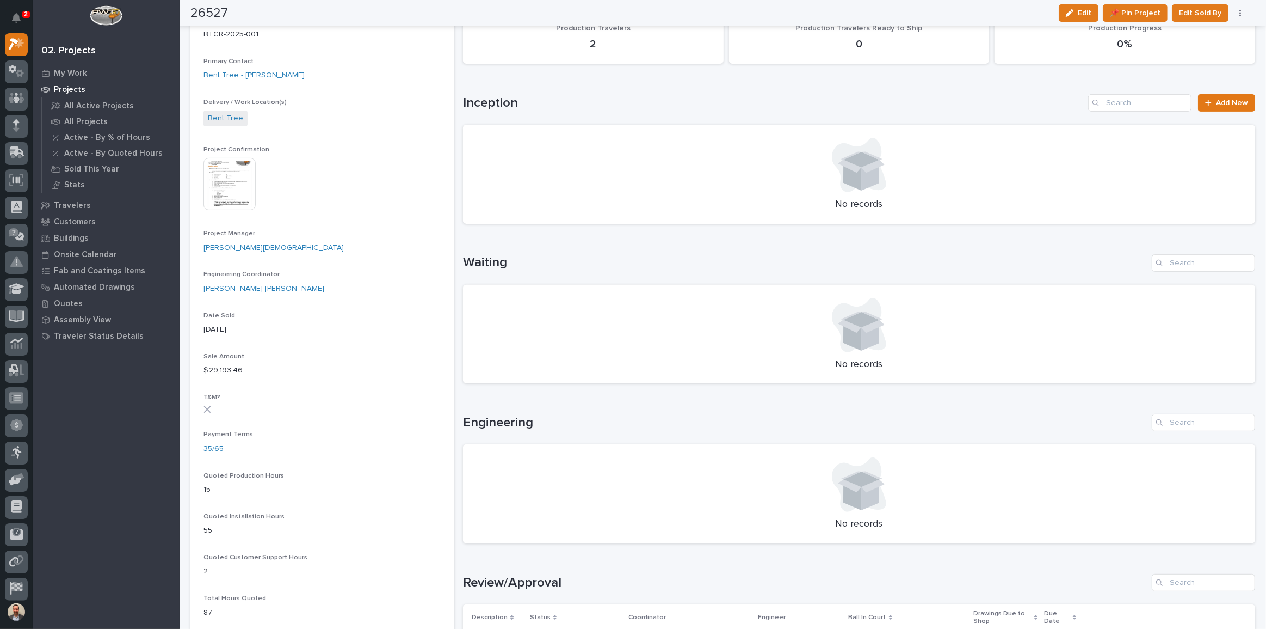
scroll to position [742, 0]
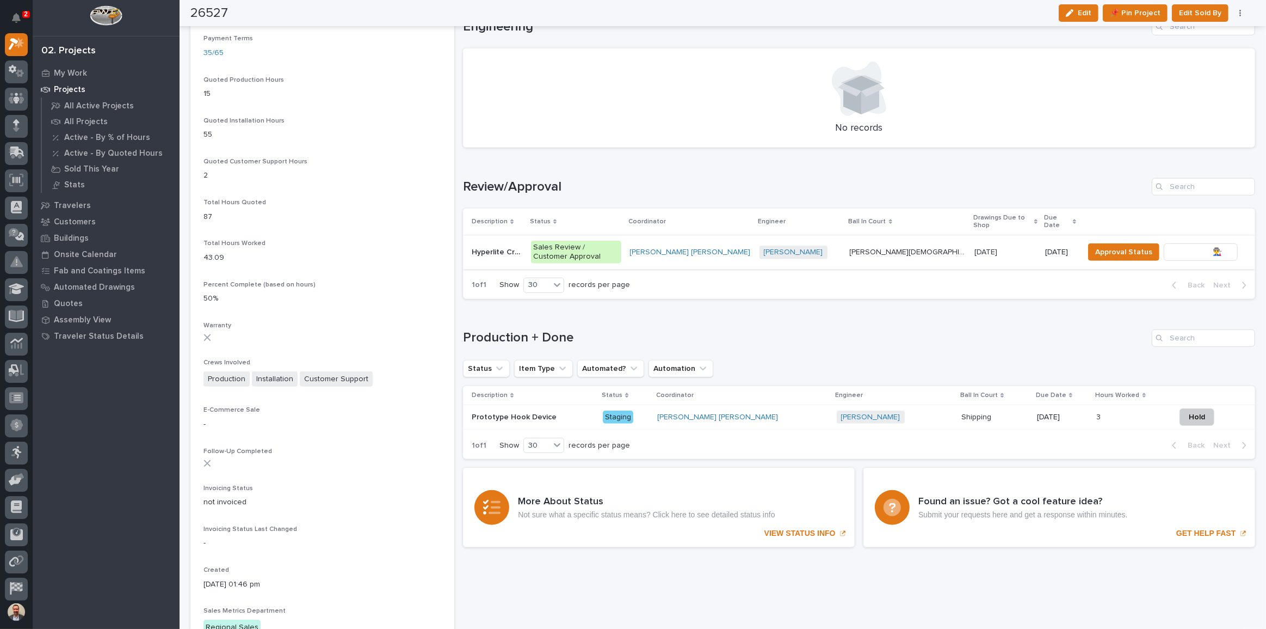
click at [1175, 245] on span "To Review 👨‍🏭 →" at bounding box center [1201, 251] width 56 height 13
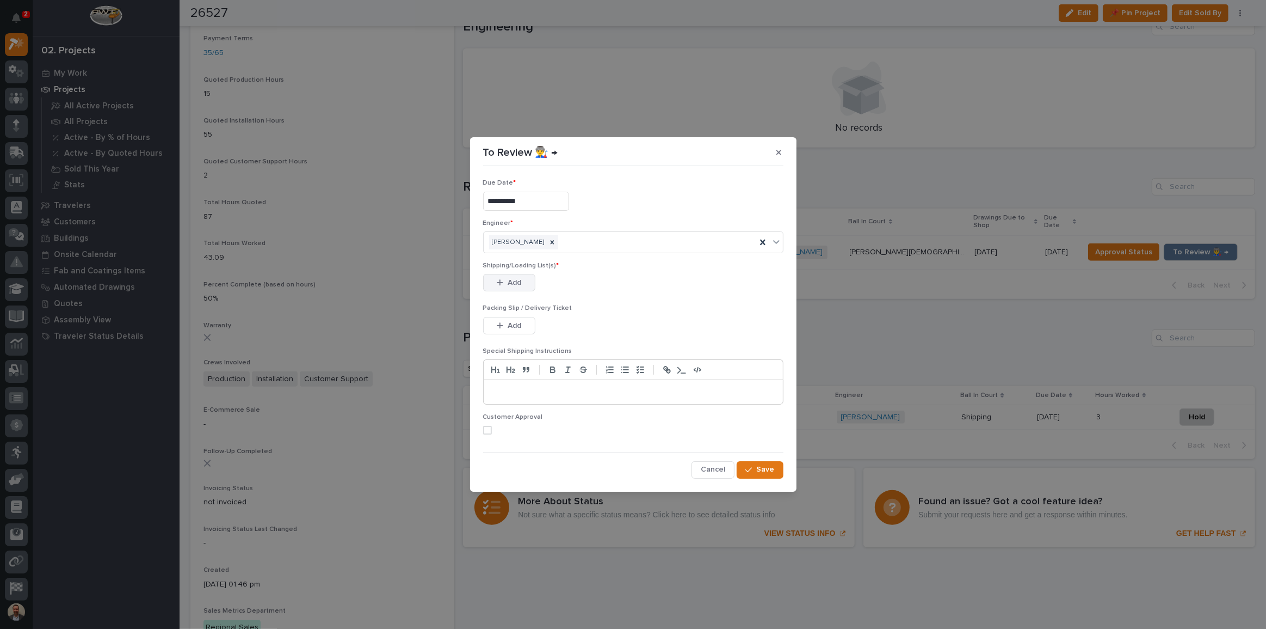
click at [513, 284] on span "Add" at bounding box center [515, 283] width 14 height 10
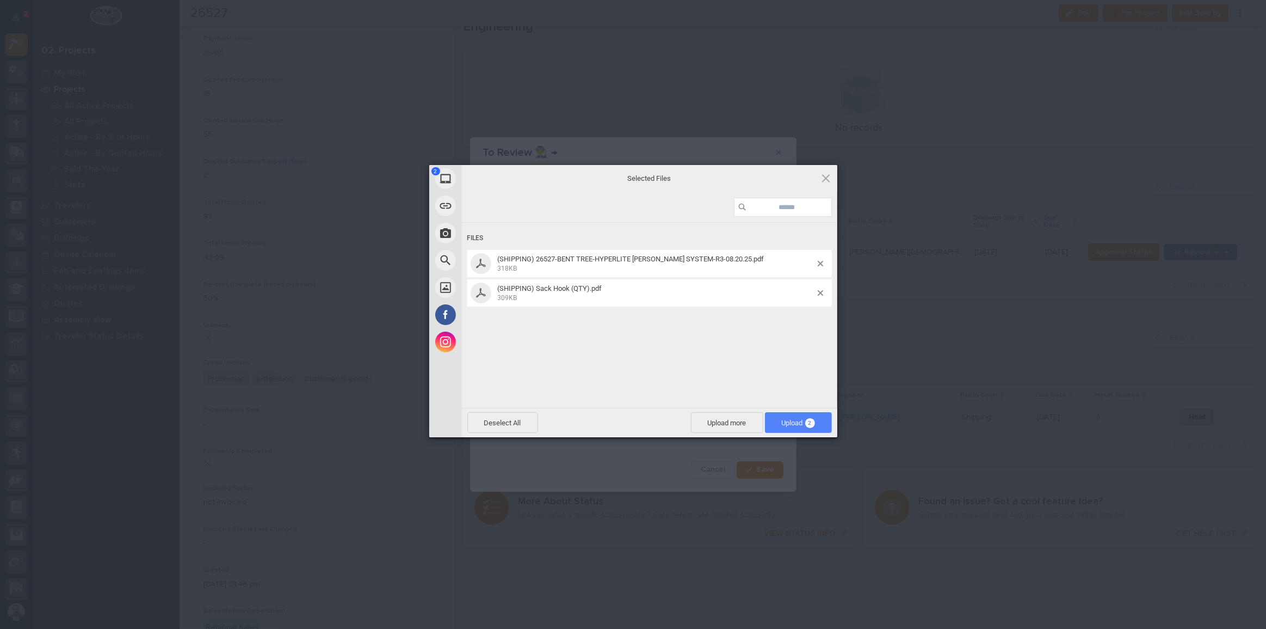
click at [786, 418] on span "Upload 2" at bounding box center [798, 422] width 33 height 8
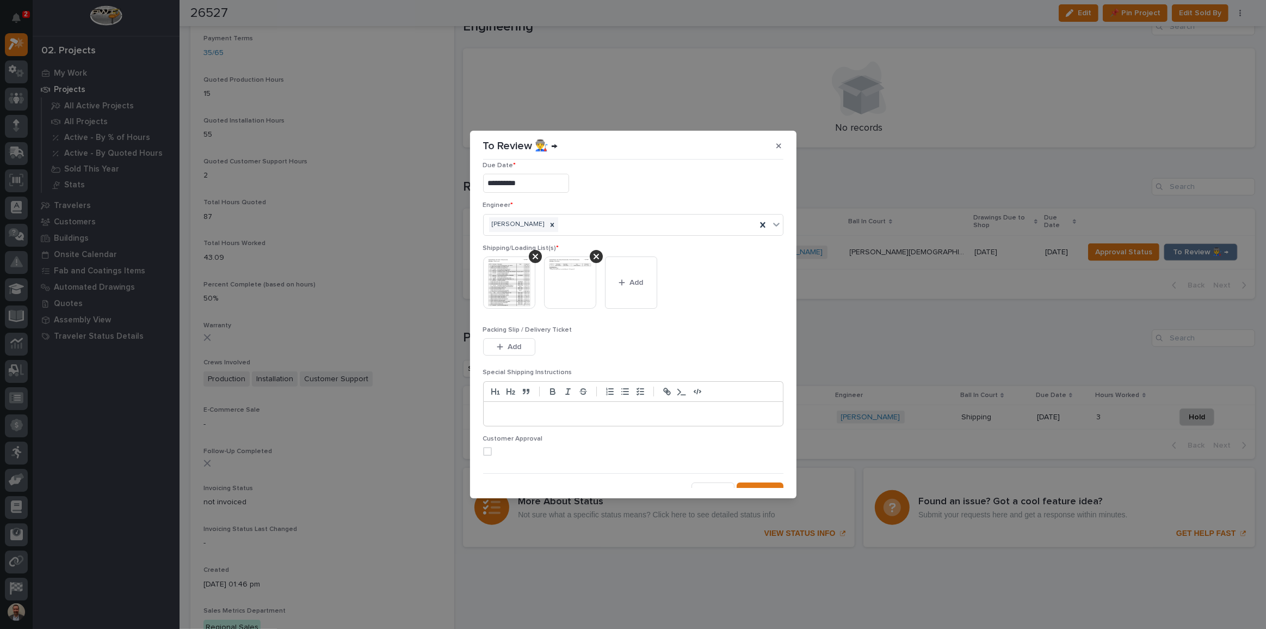
scroll to position [22, 0]
click at [757, 473] on button "Save" at bounding box center [760, 479] width 46 height 17
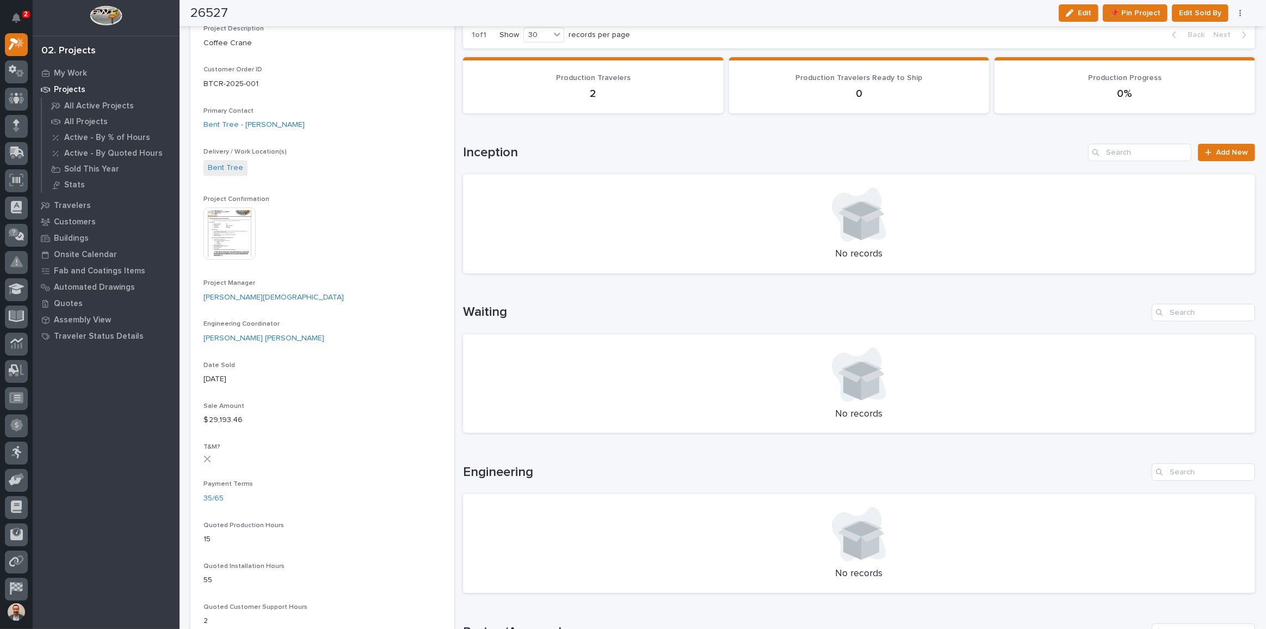
scroll to position [0, 0]
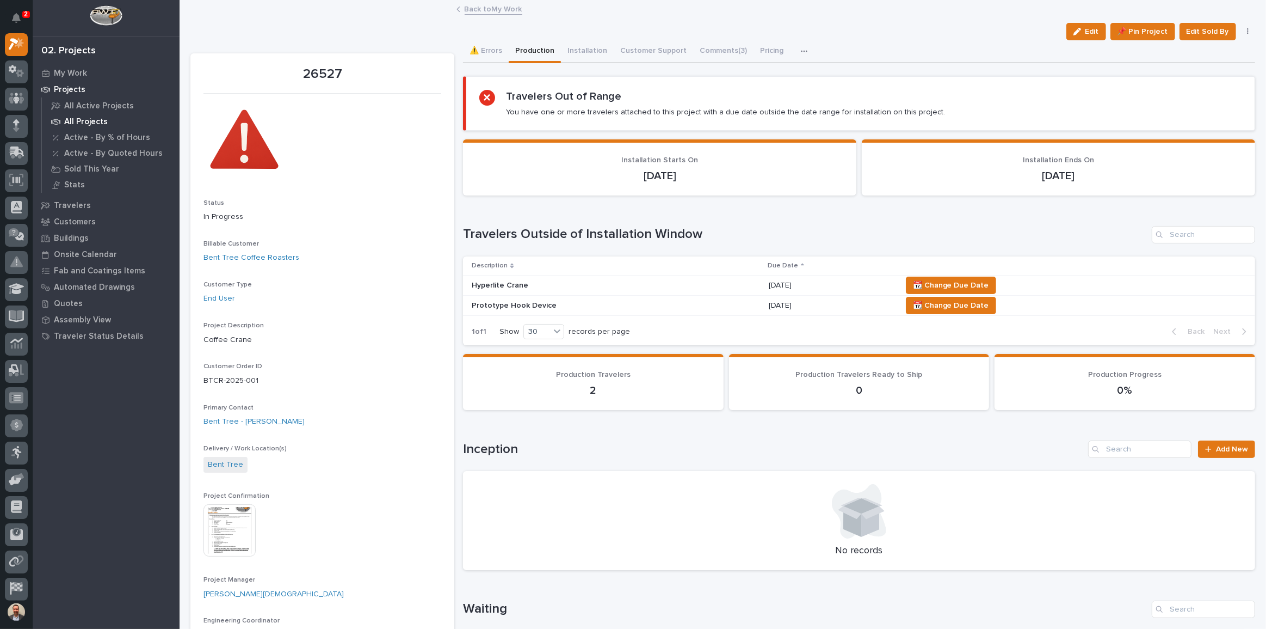
click at [100, 119] on p "All Projects" at bounding box center [86, 122] width 44 height 10
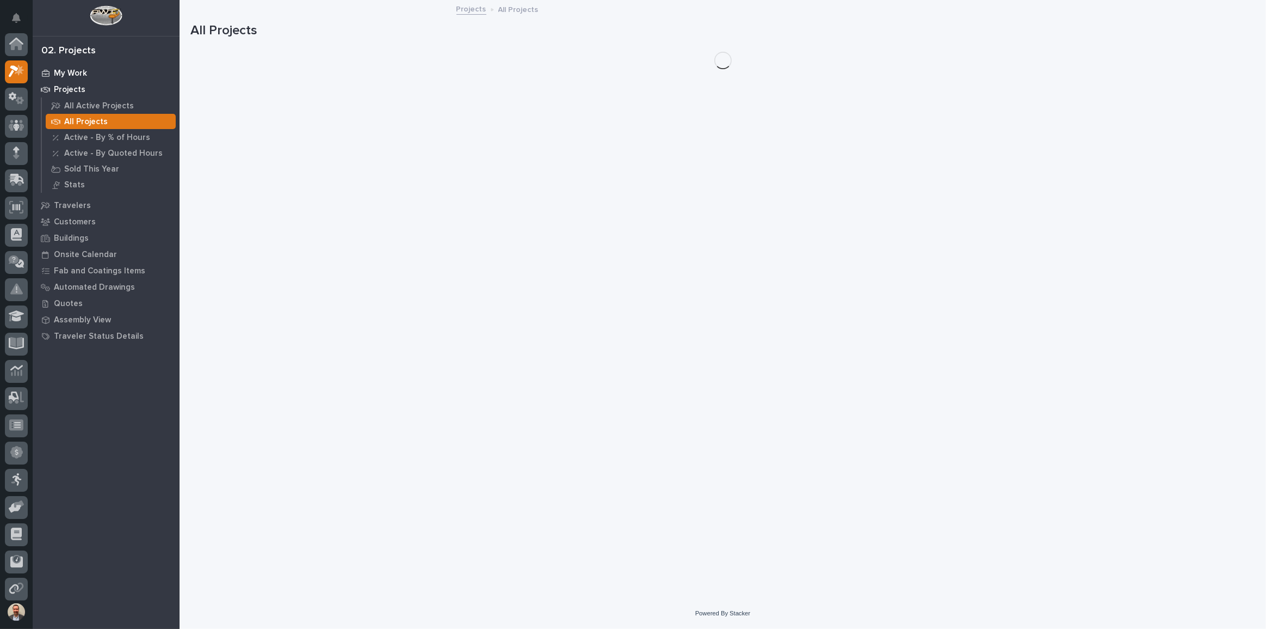
scroll to position [27, 0]
click at [65, 84] on div "Projects" at bounding box center [105, 89] width 141 height 15
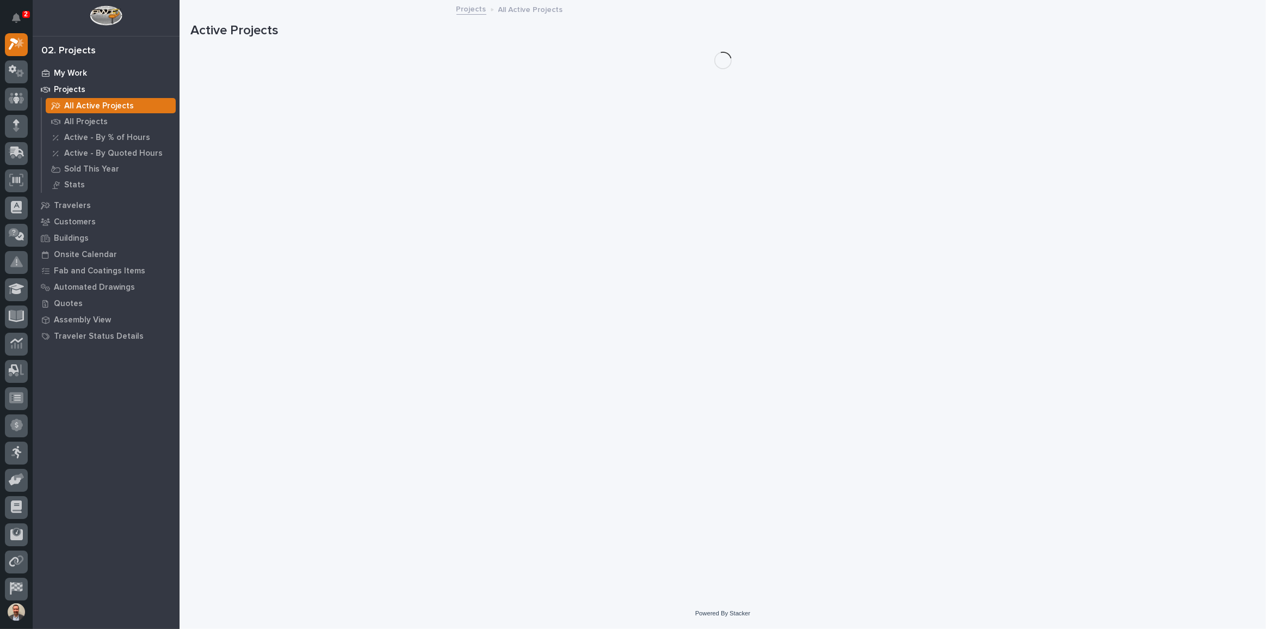
click at [70, 72] on p "My Work" at bounding box center [70, 74] width 33 height 10
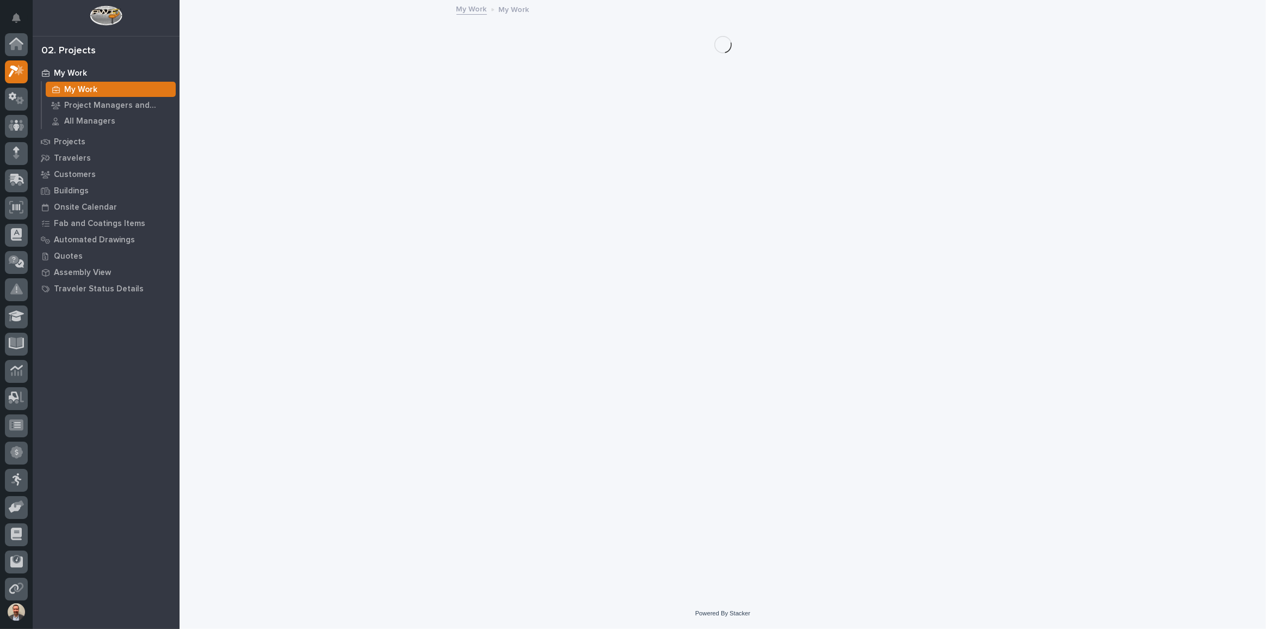
scroll to position [27, 0]
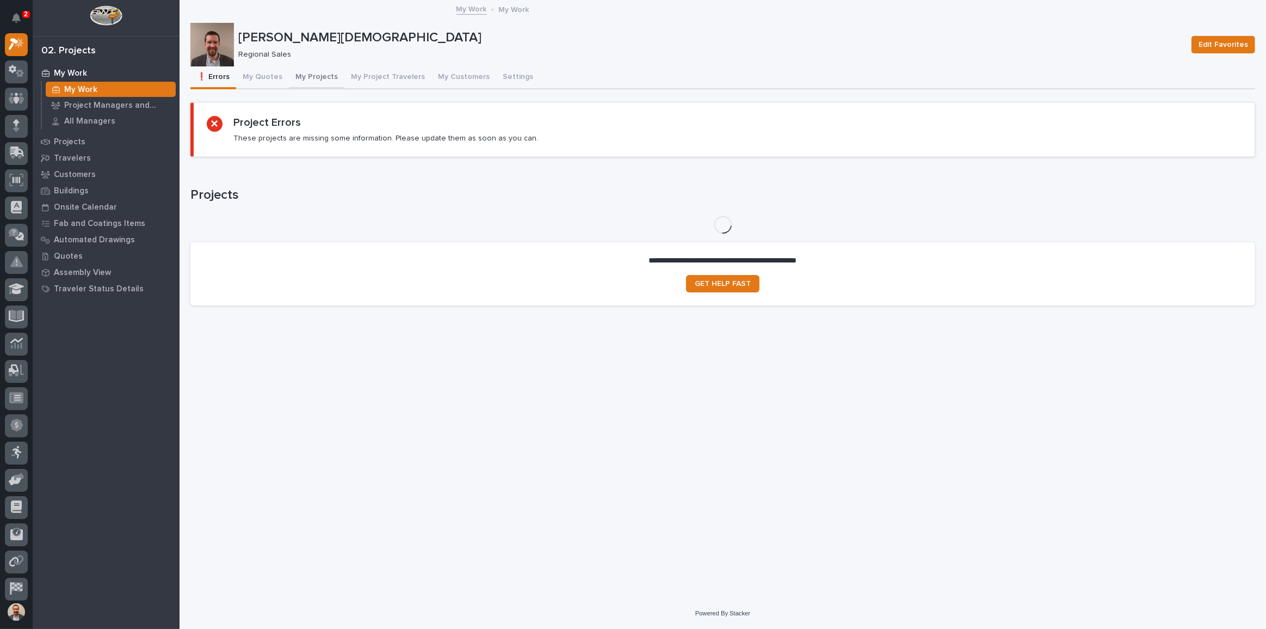
click at [313, 78] on button "My Projects" at bounding box center [317, 77] width 56 height 23
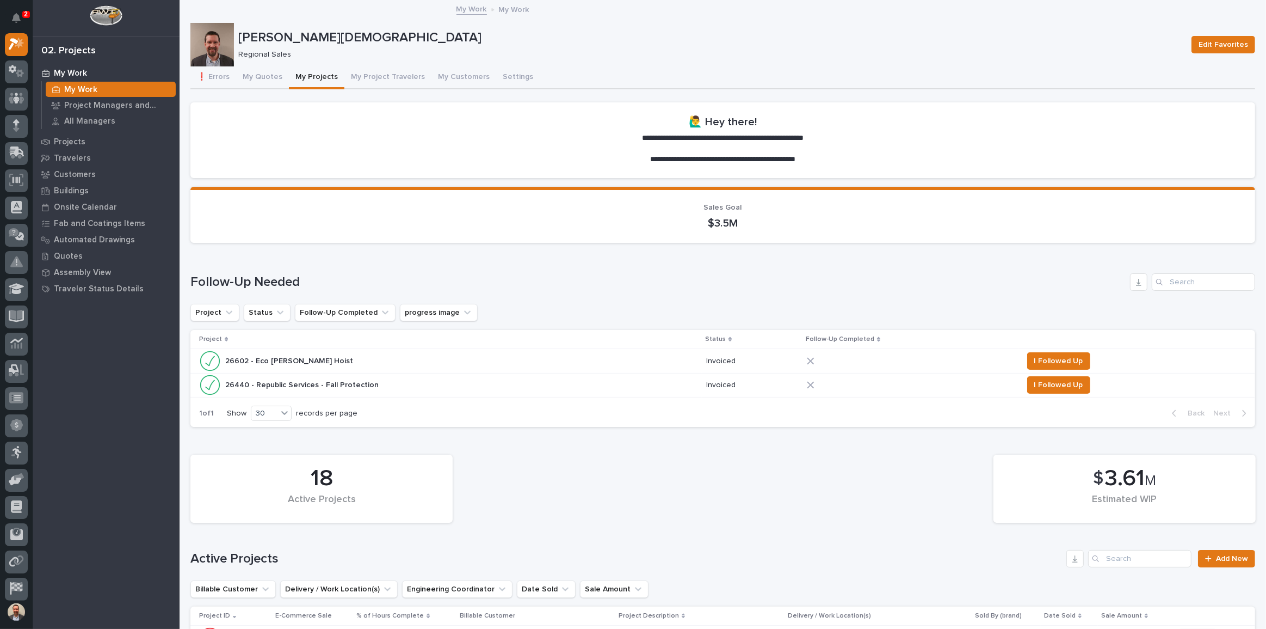
scroll to position [297, 0]
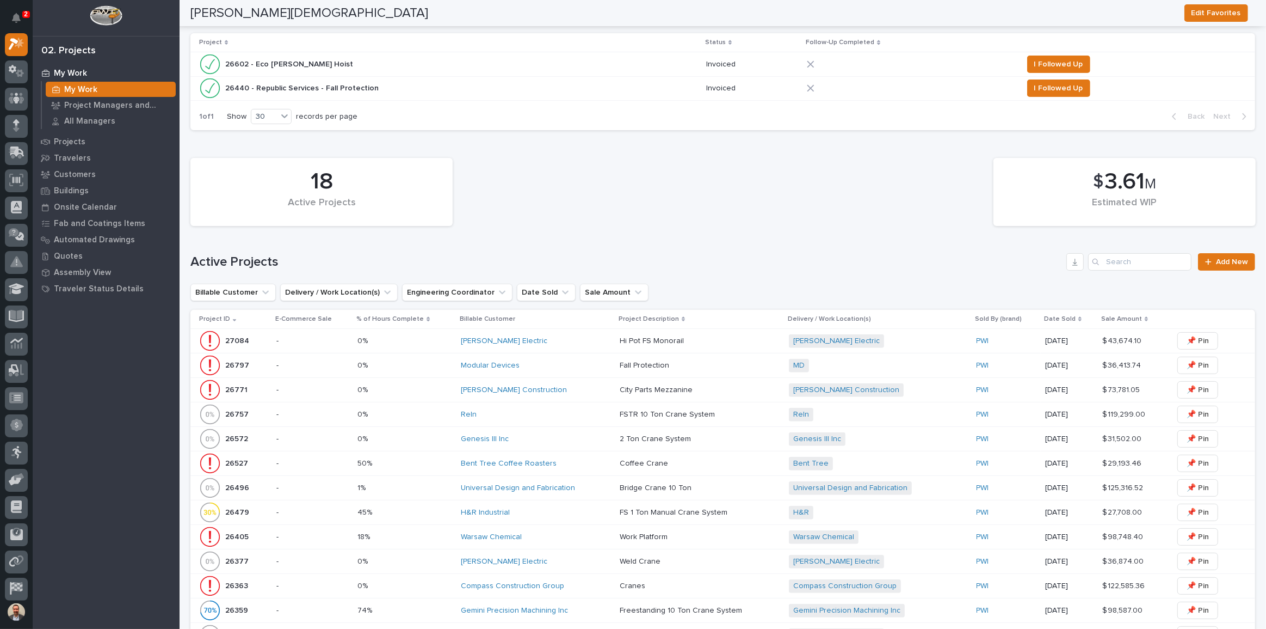
click at [599, 586] on div "Compass Construction Group" at bounding box center [536, 585] width 150 height 9
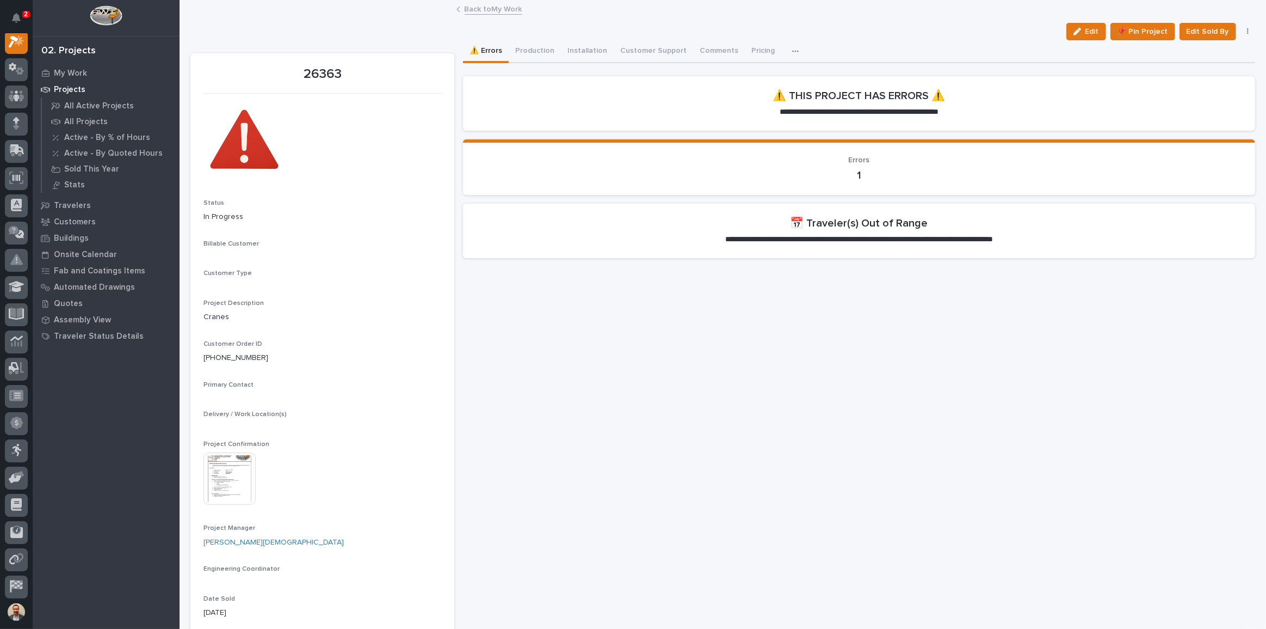
scroll to position [27, 0]
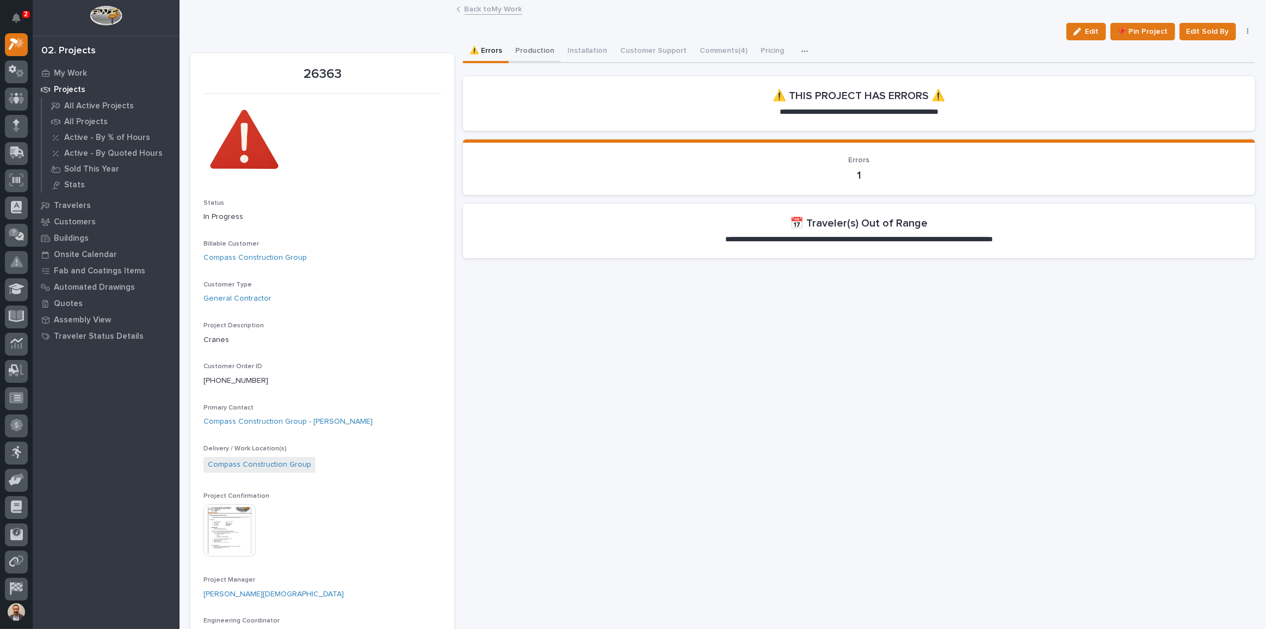
click at [533, 44] on button "Production" at bounding box center [535, 51] width 52 height 23
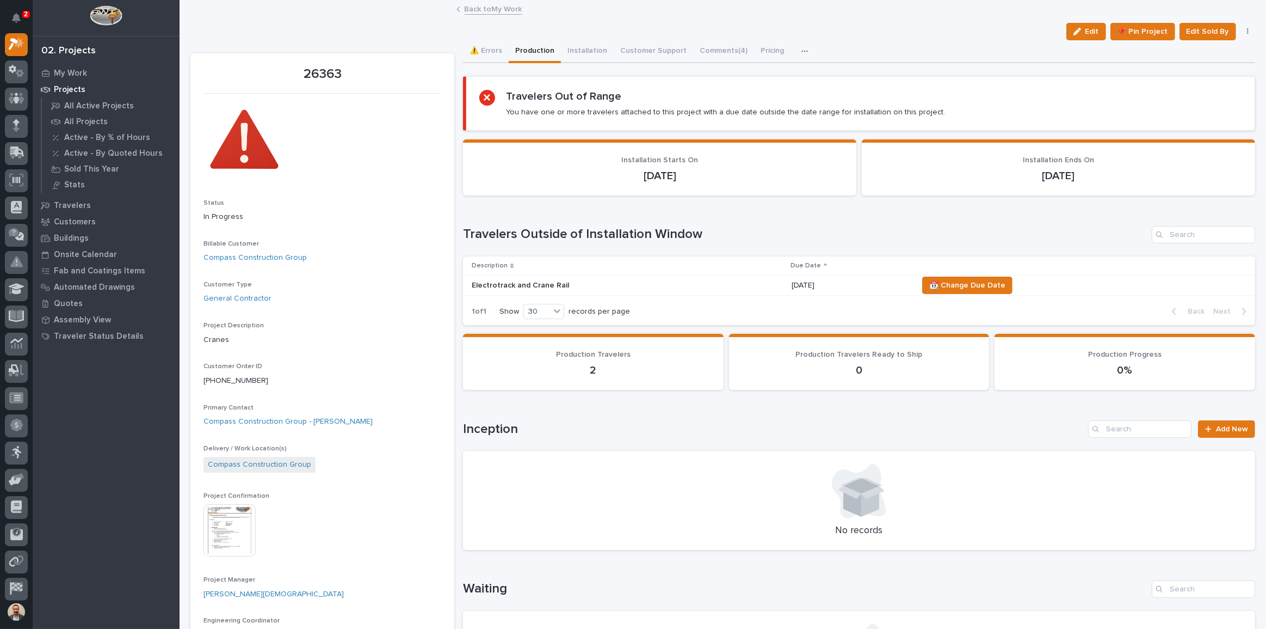
click at [867, 281] on p "[DATE]" at bounding box center [851, 285] width 118 height 9
click at [475, 45] on button "⚠️ Errors" at bounding box center [486, 51] width 46 height 23
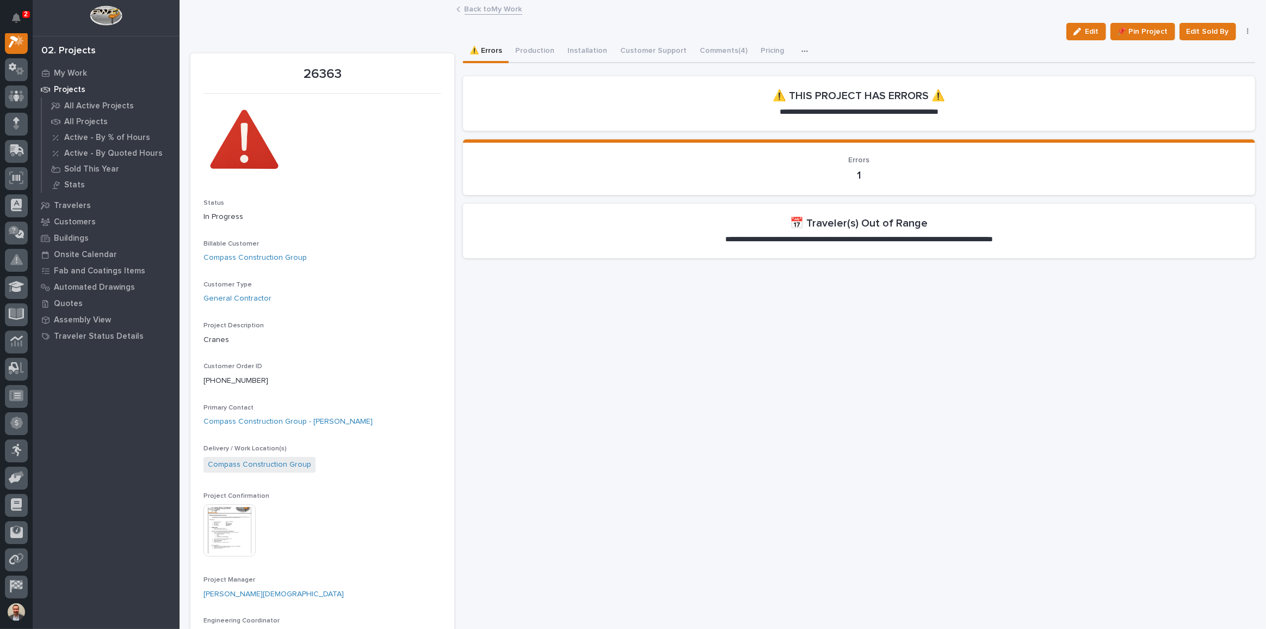
scroll to position [27, 0]
click at [539, 52] on button "Production" at bounding box center [535, 51] width 52 height 23
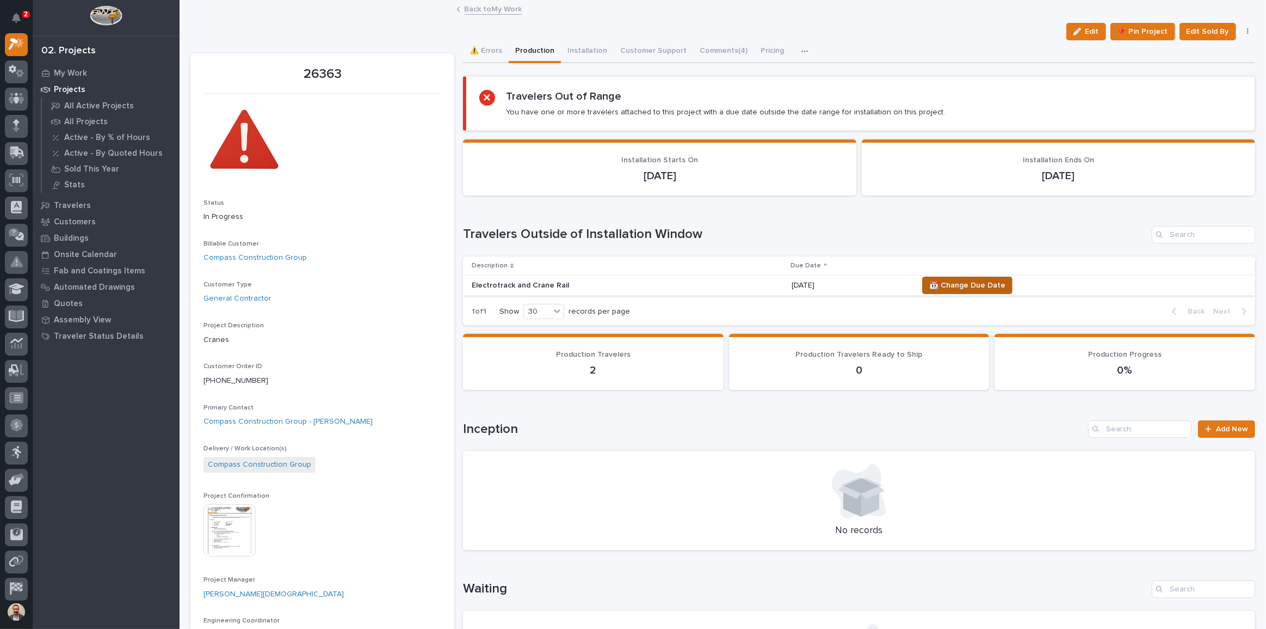
click at [936, 281] on span "📆 Change Due Date" at bounding box center [967, 285] width 76 height 13
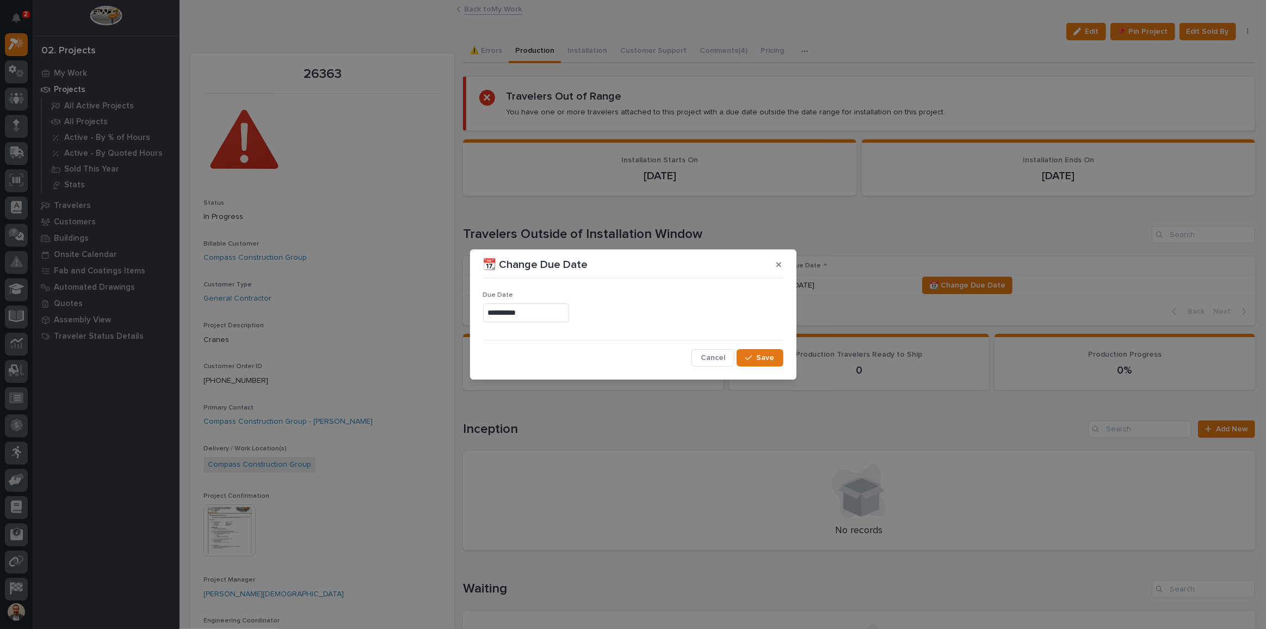
click at [532, 316] on input "**********" at bounding box center [526, 312] width 86 height 19
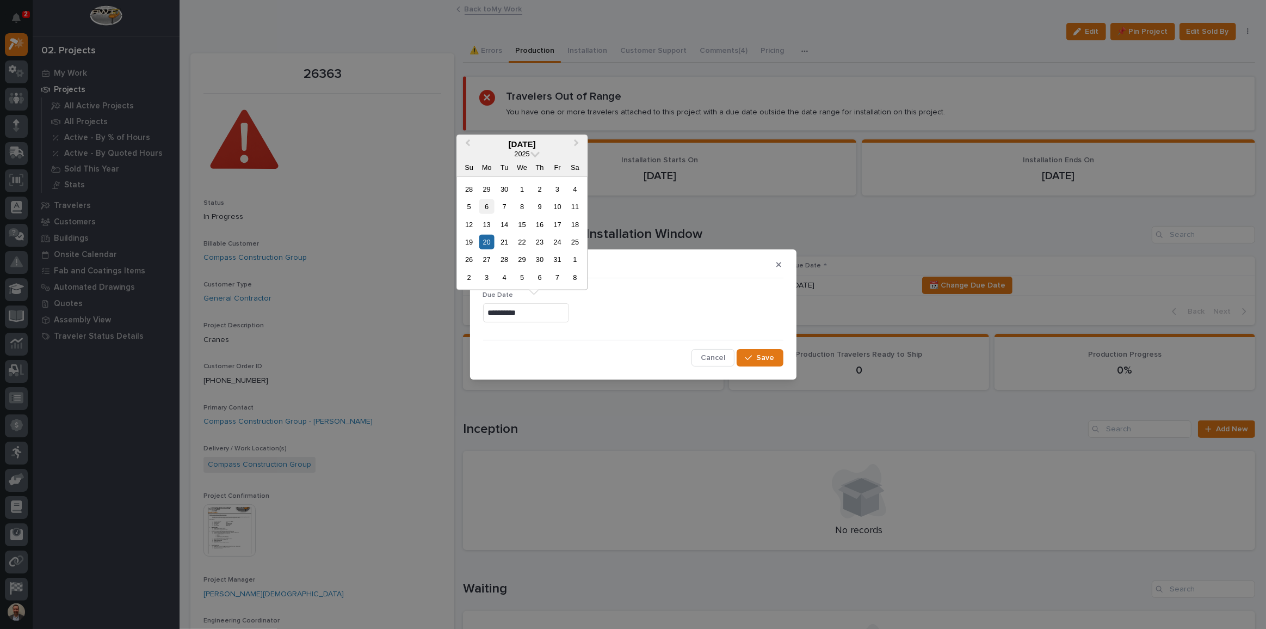
click at [489, 208] on div "6" at bounding box center [486, 206] width 15 height 15
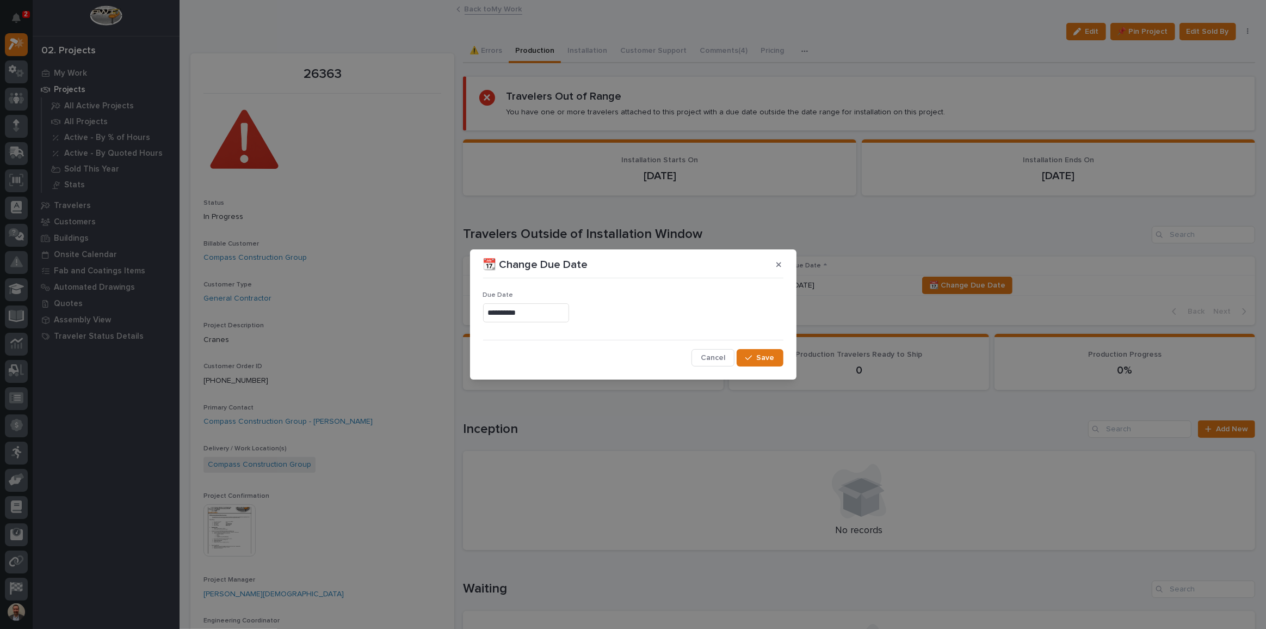
type input "**********"
click at [765, 357] on span "Save" at bounding box center [766, 358] width 18 height 10
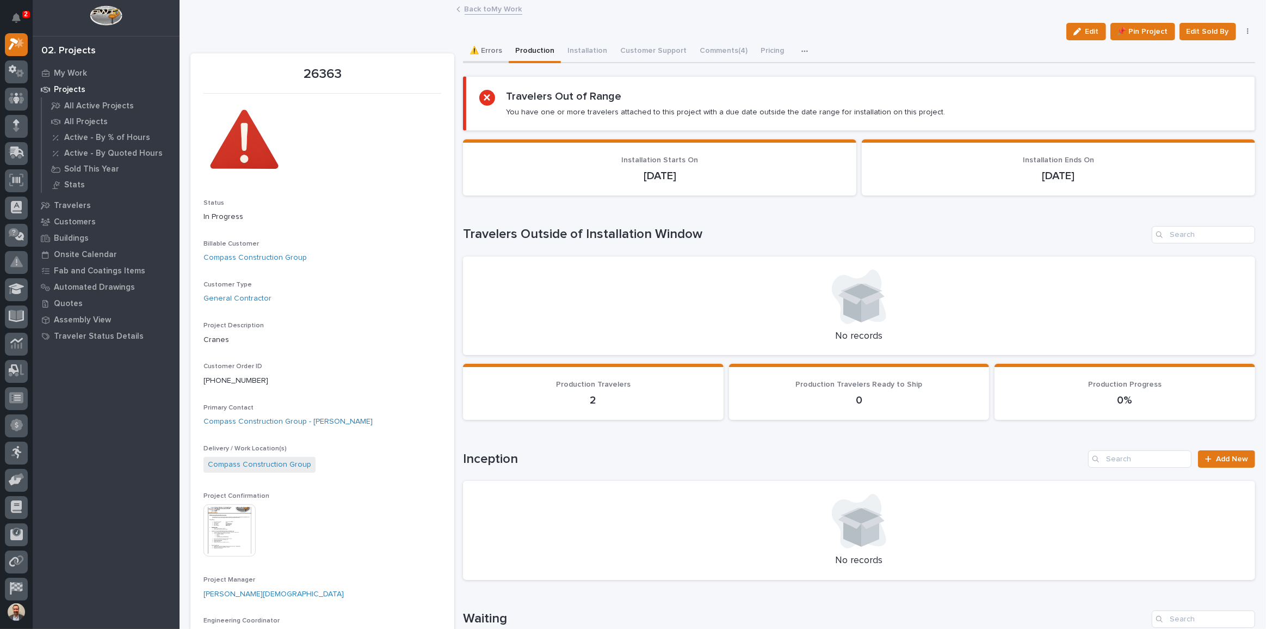
click at [483, 49] on button "⚠️ Errors" at bounding box center [486, 51] width 46 height 23
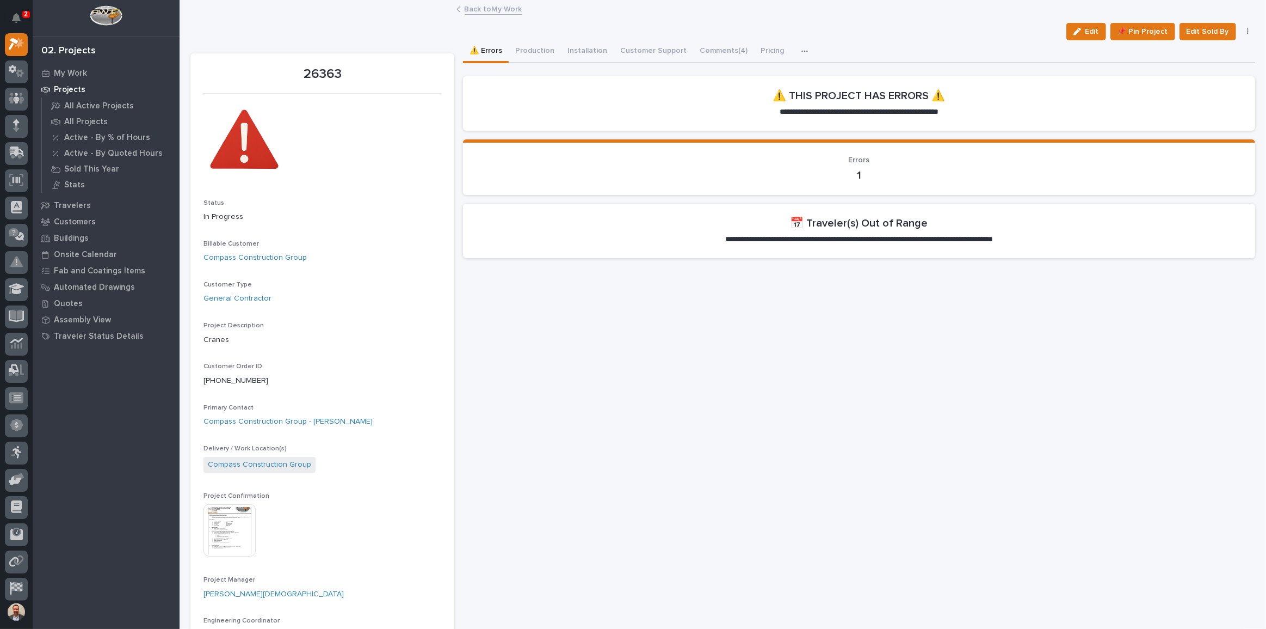
click at [73, 82] on div "Projects" at bounding box center [105, 89] width 141 height 15
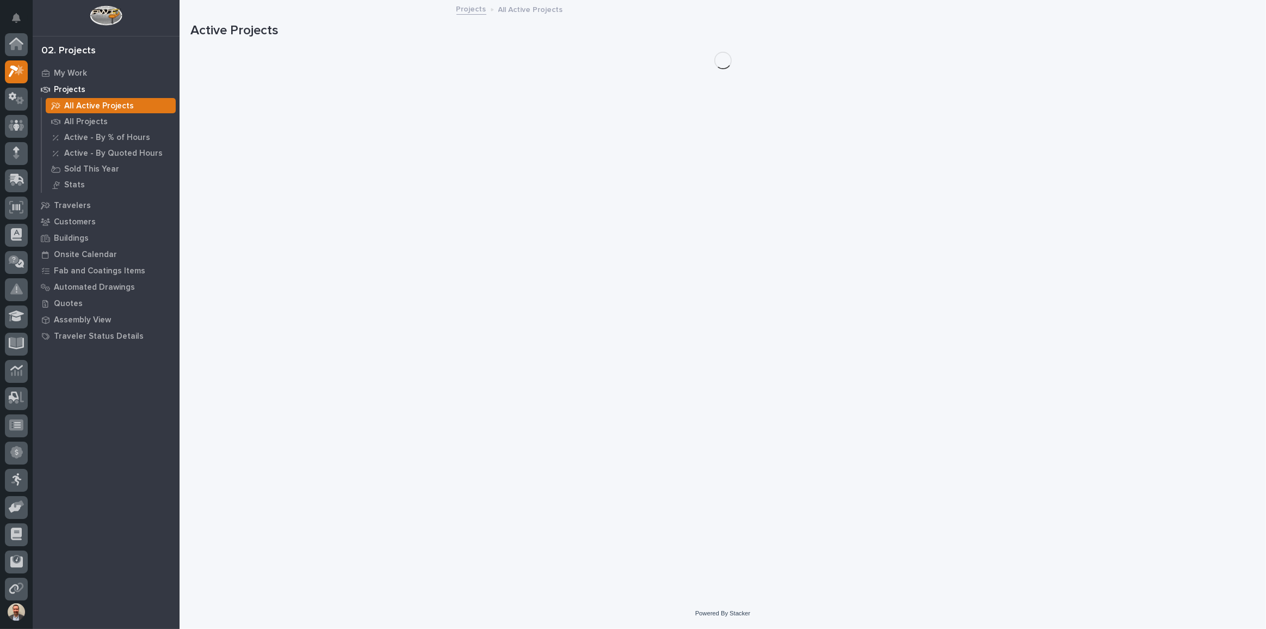
scroll to position [27, 0]
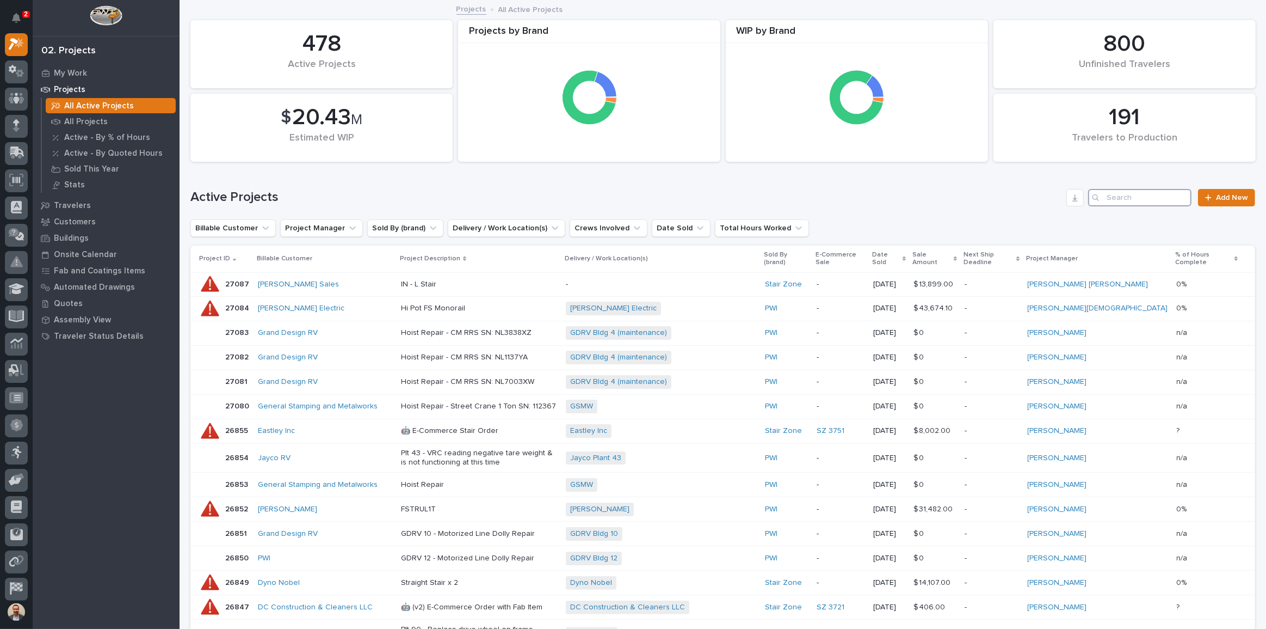
click at [1128, 201] on input "Search" at bounding box center [1139, 197] width 103 height 17
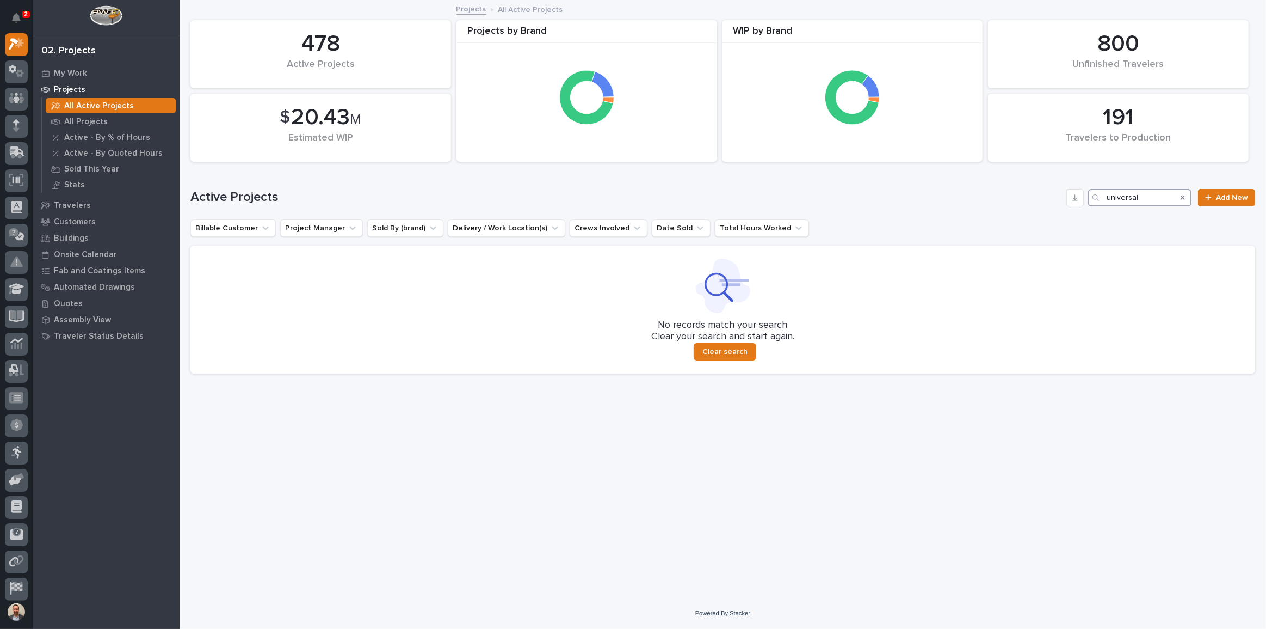
type input "universal"
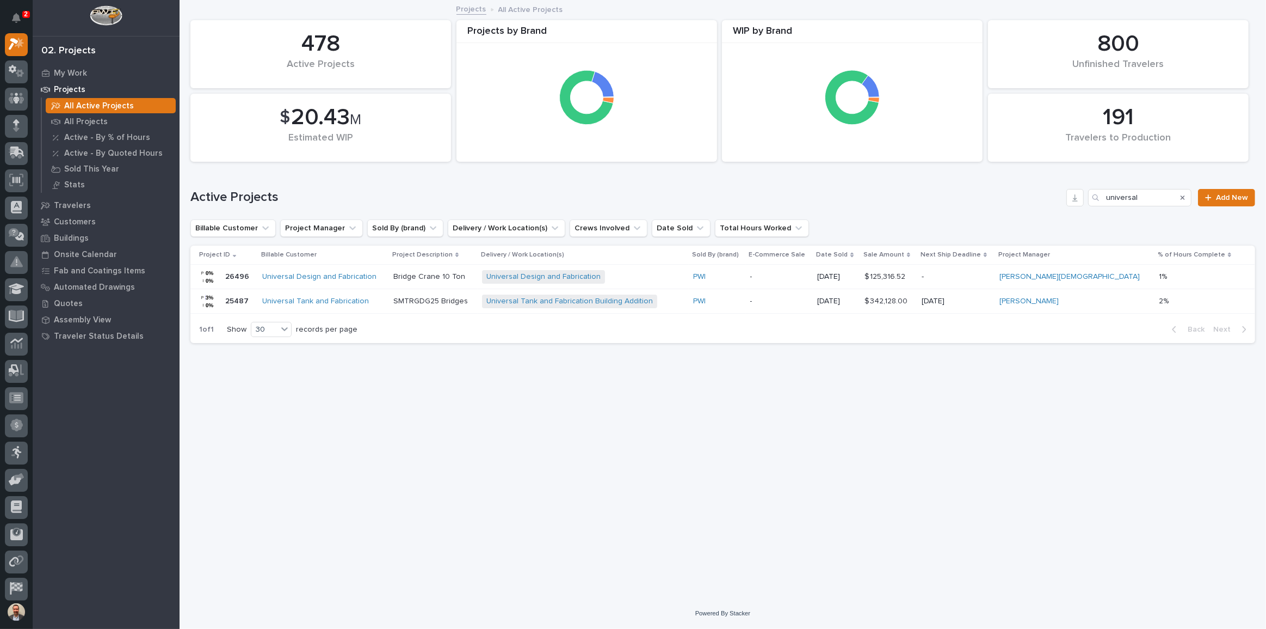
click at [69, 82] on div "Projects" at bounding box center [105, 89] width 141 height 15
click at [79, 57] on div "02. Projects" at bounding box center [106, 47] width 147 height 23
click at [78, 63] on div "02. Projects My Work Projects All Active Projects All Projects Active - By % of…" at bounding box center [106, 314] width 147 height 629
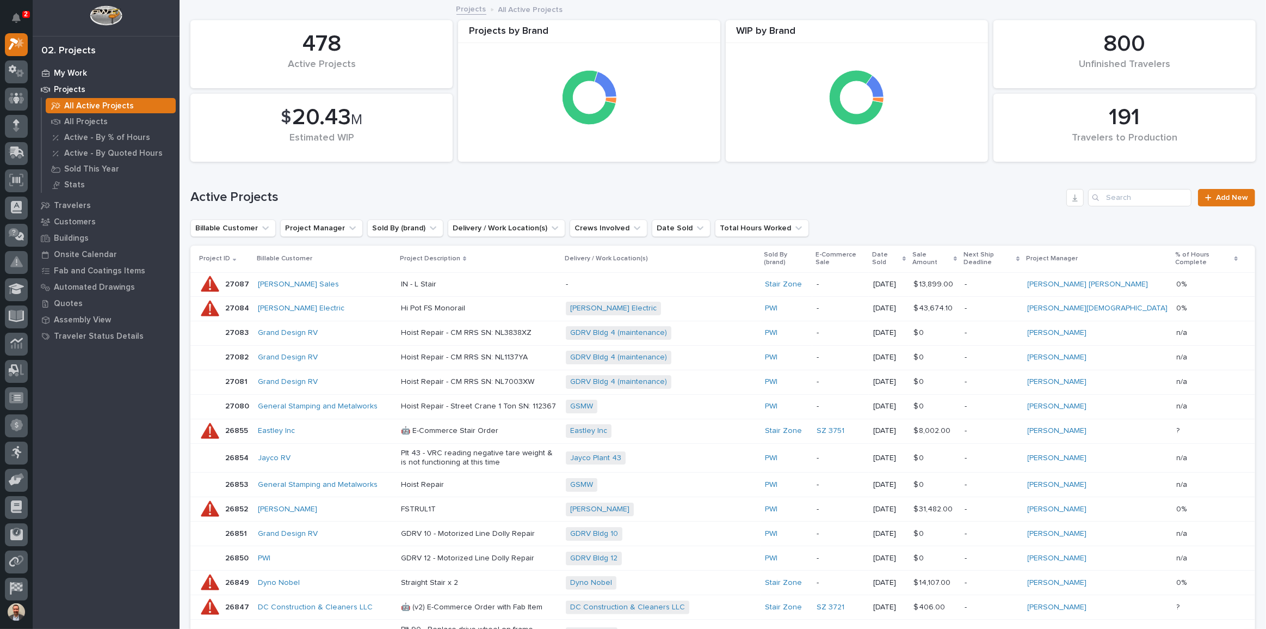
click at [67, 69] on p "My Work" at bounding box center [70, 74] width 33 height 10
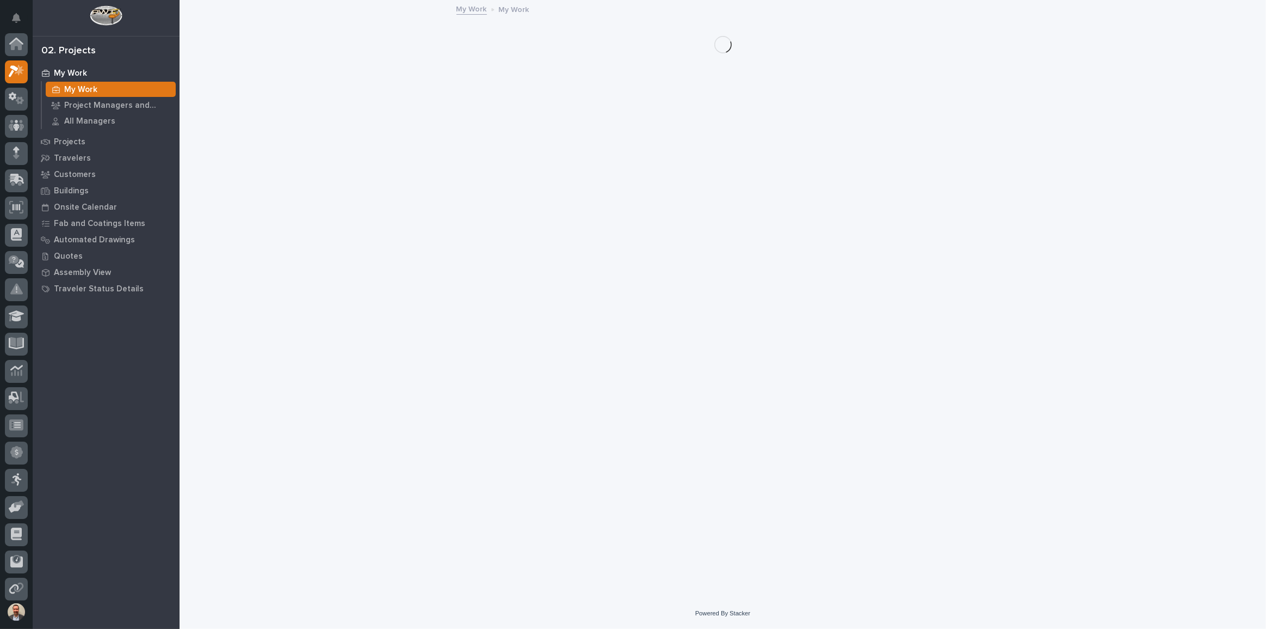
scroll to position [27, 0]
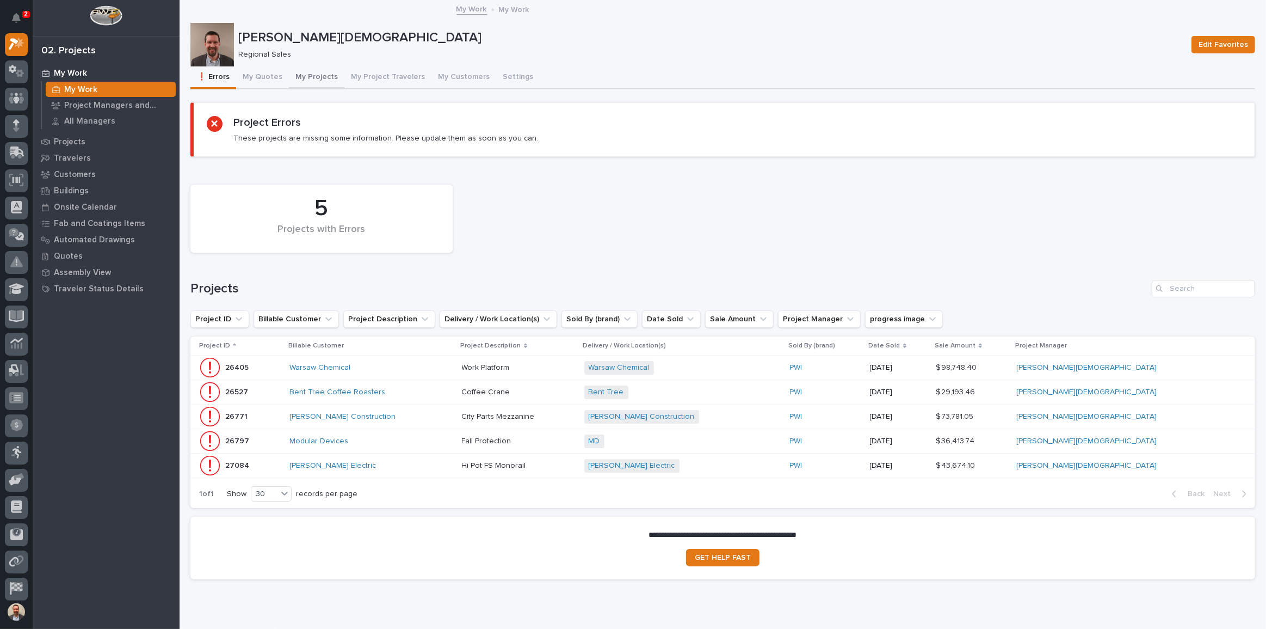
click at [303, 75] on button "My Projects" at bounding box center [317, 77] width 56 height 23
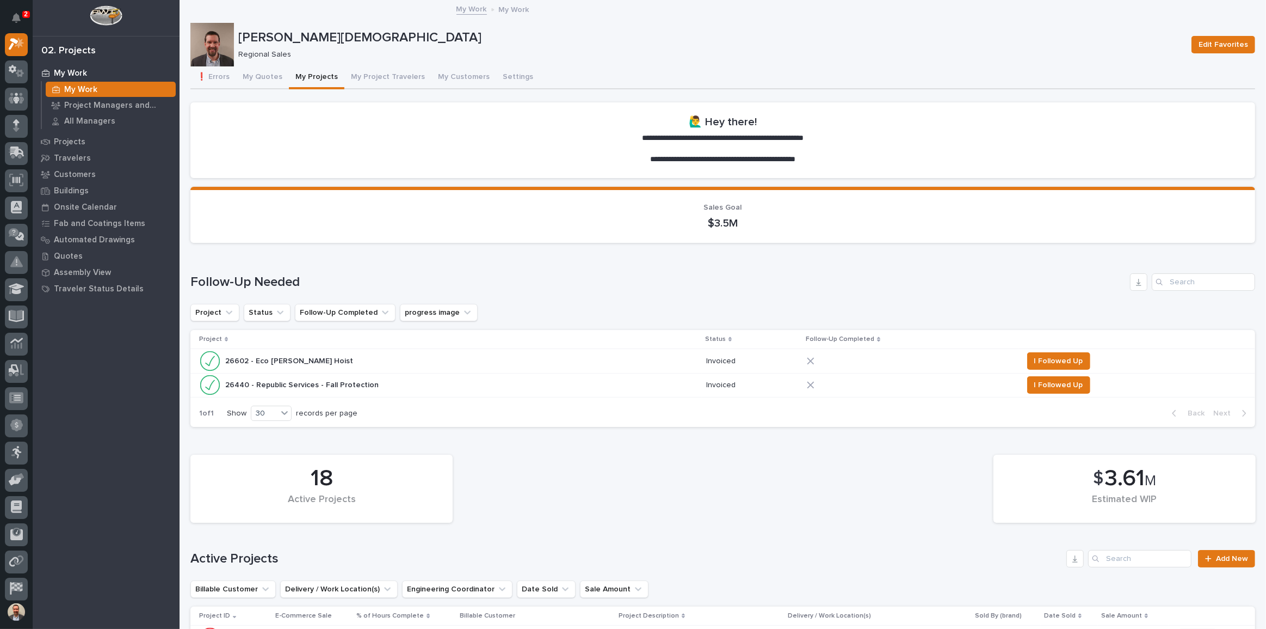
scroll to position [297, 0]
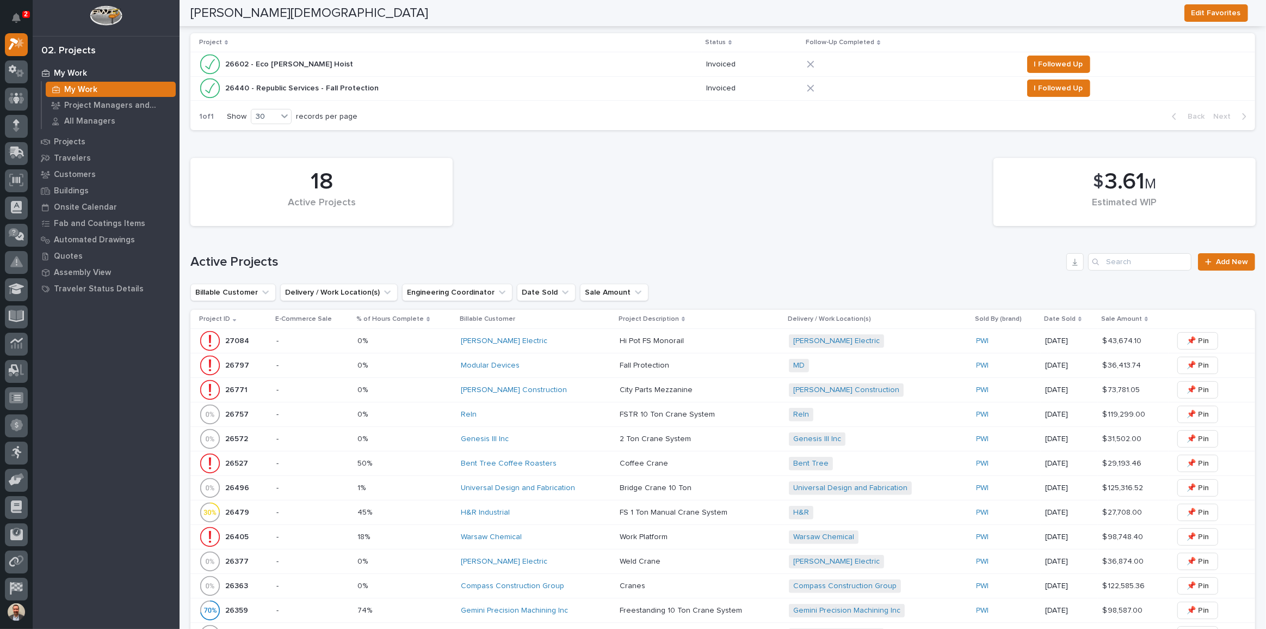
click at [587, 485] on div "Universal Design and Fabrication" at bounding box center [536, 487] width 150 height 9
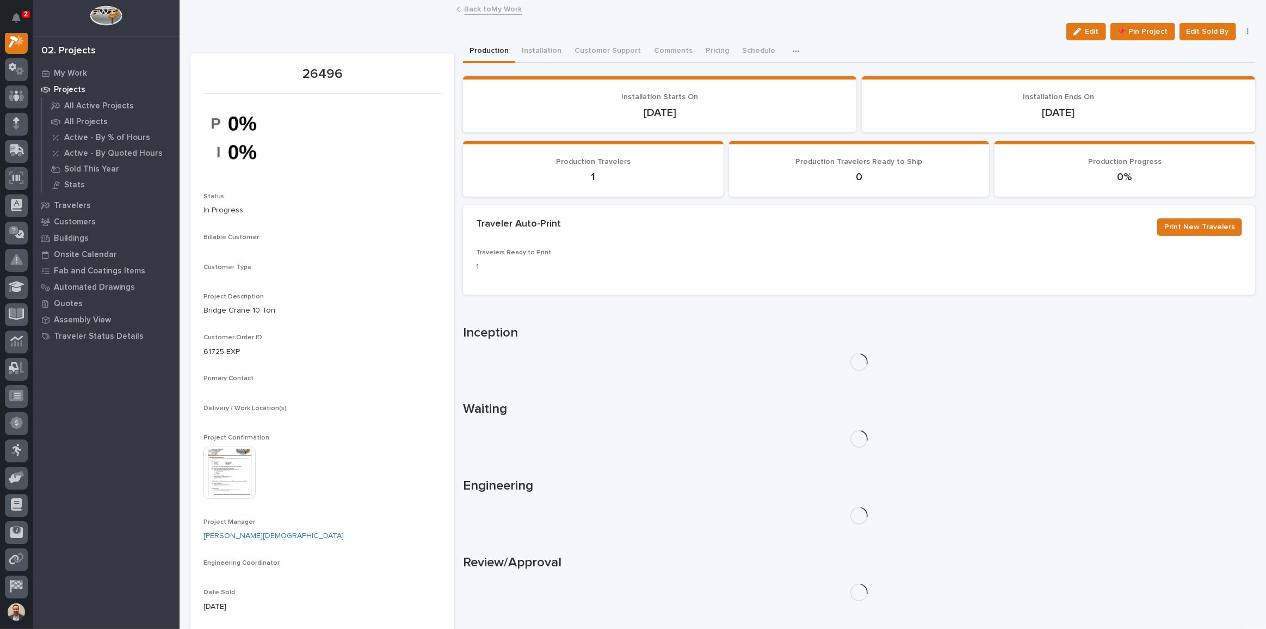
scroll to position [27, 0]
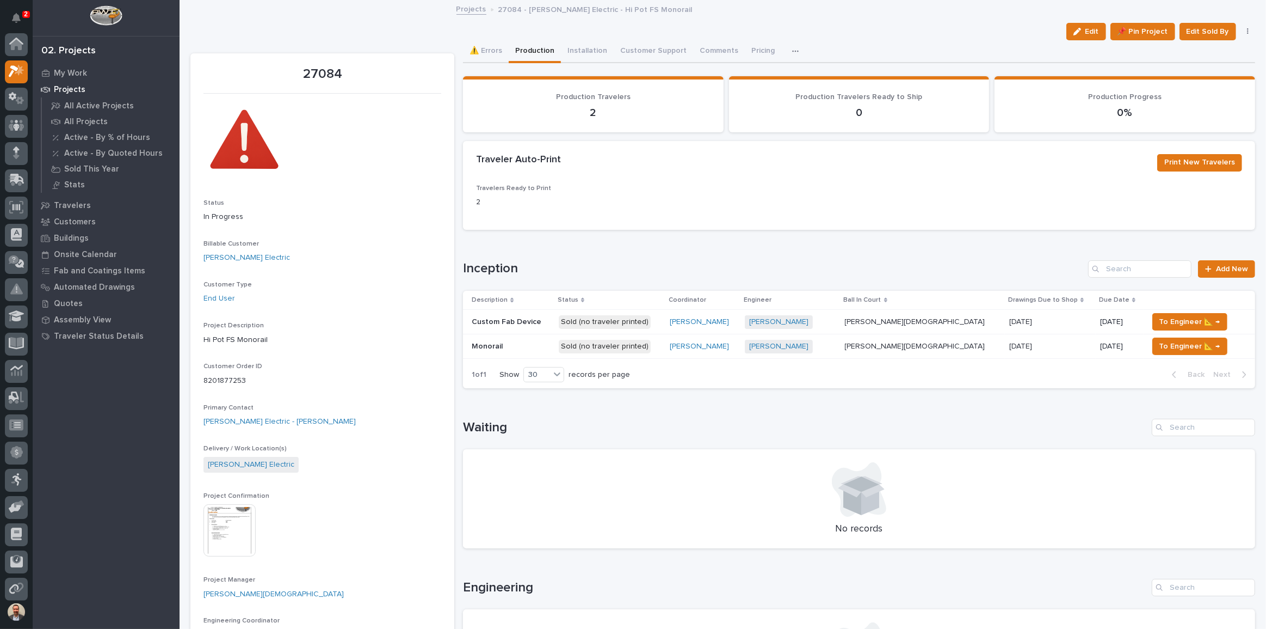
scroll to position [27, 0]
